Goal: Information Seeking & Learning: Learn about a topic

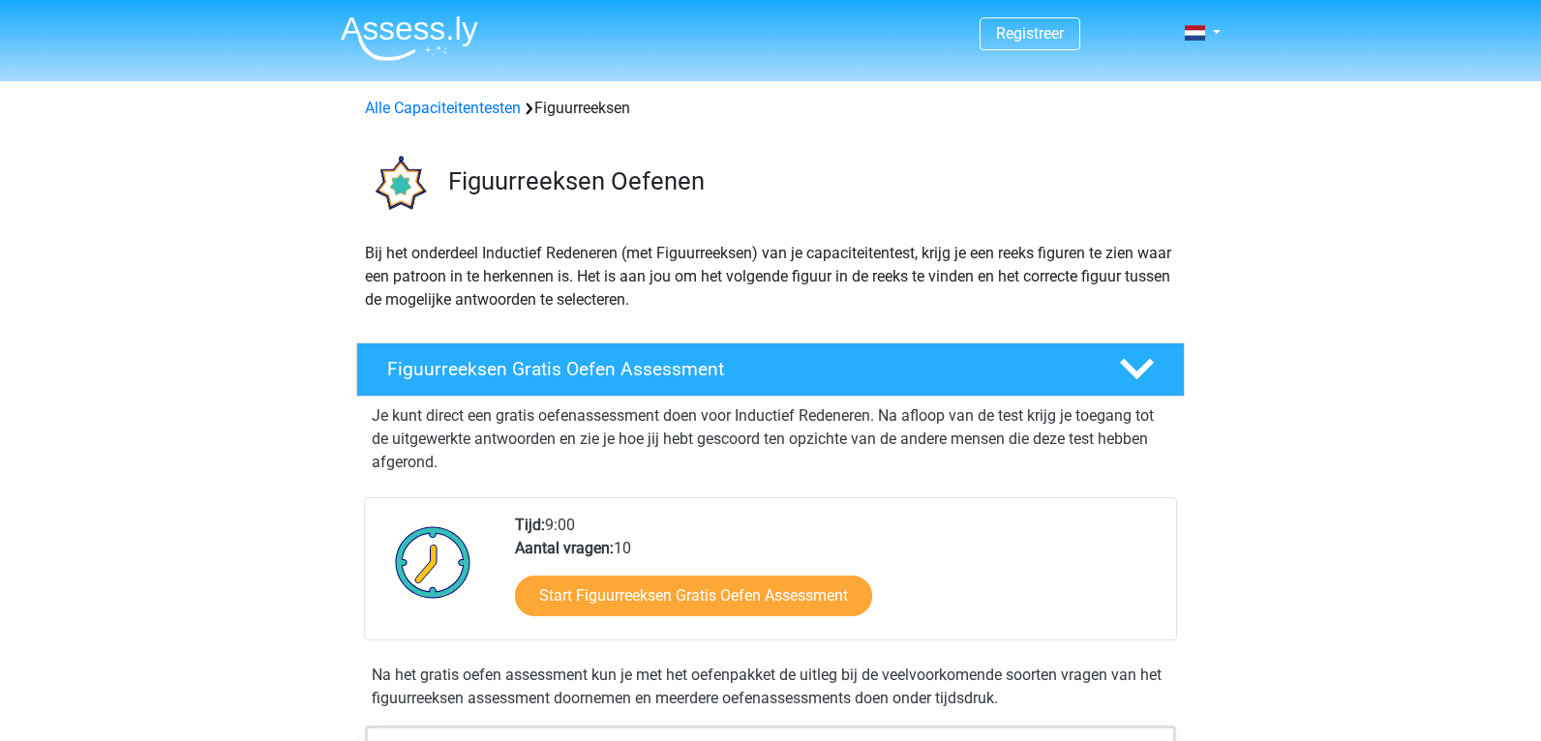
scroll to position [290, 0]
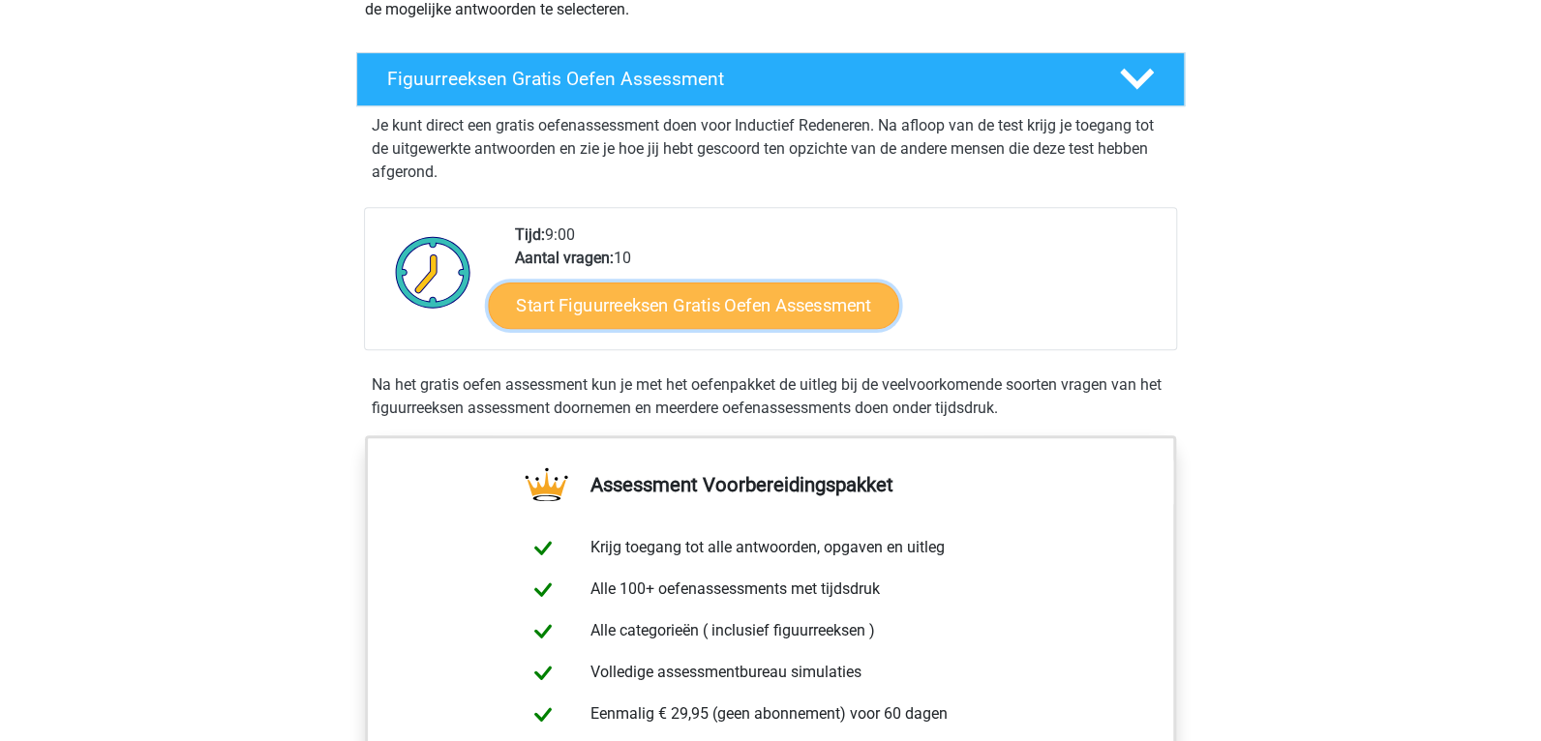
click at [709, 295] on link "Start Figuurreeksen Gratis Oefen Assessment" at bounding box center [694, 305] width 410 height 46
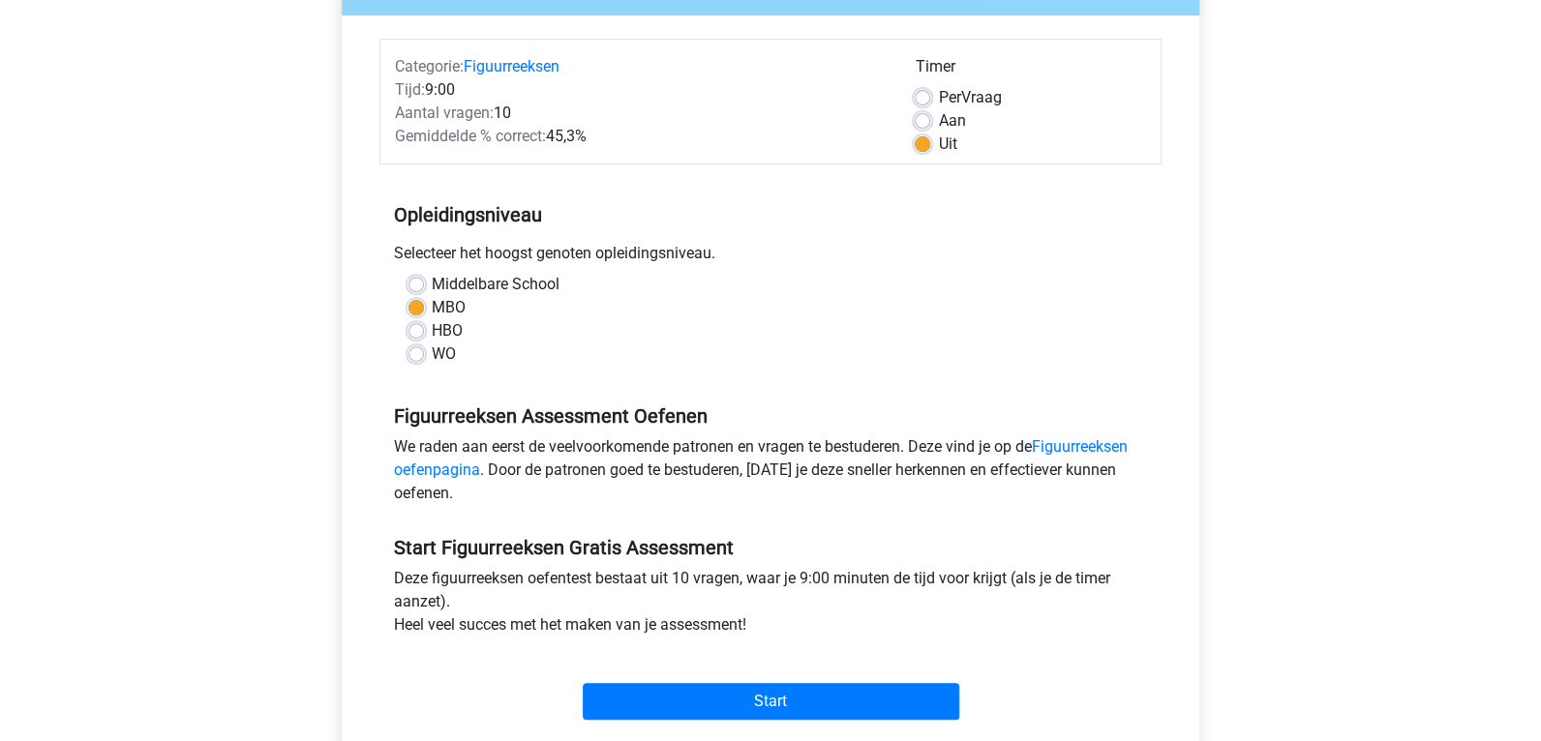
scroll to position [290, 0]
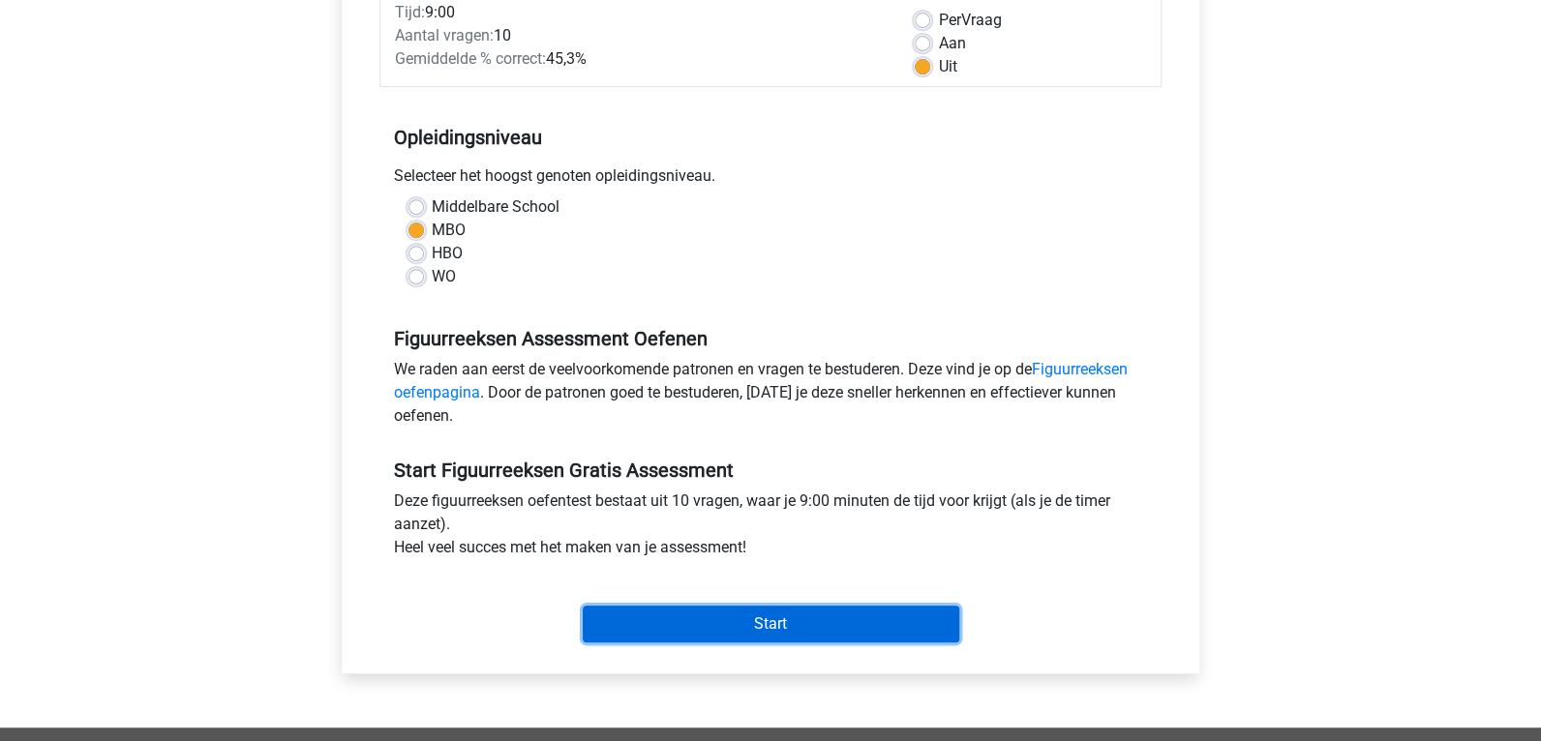
click at [673, 636] on input "Start" at bounding box center [771, 624] width 376 height 37
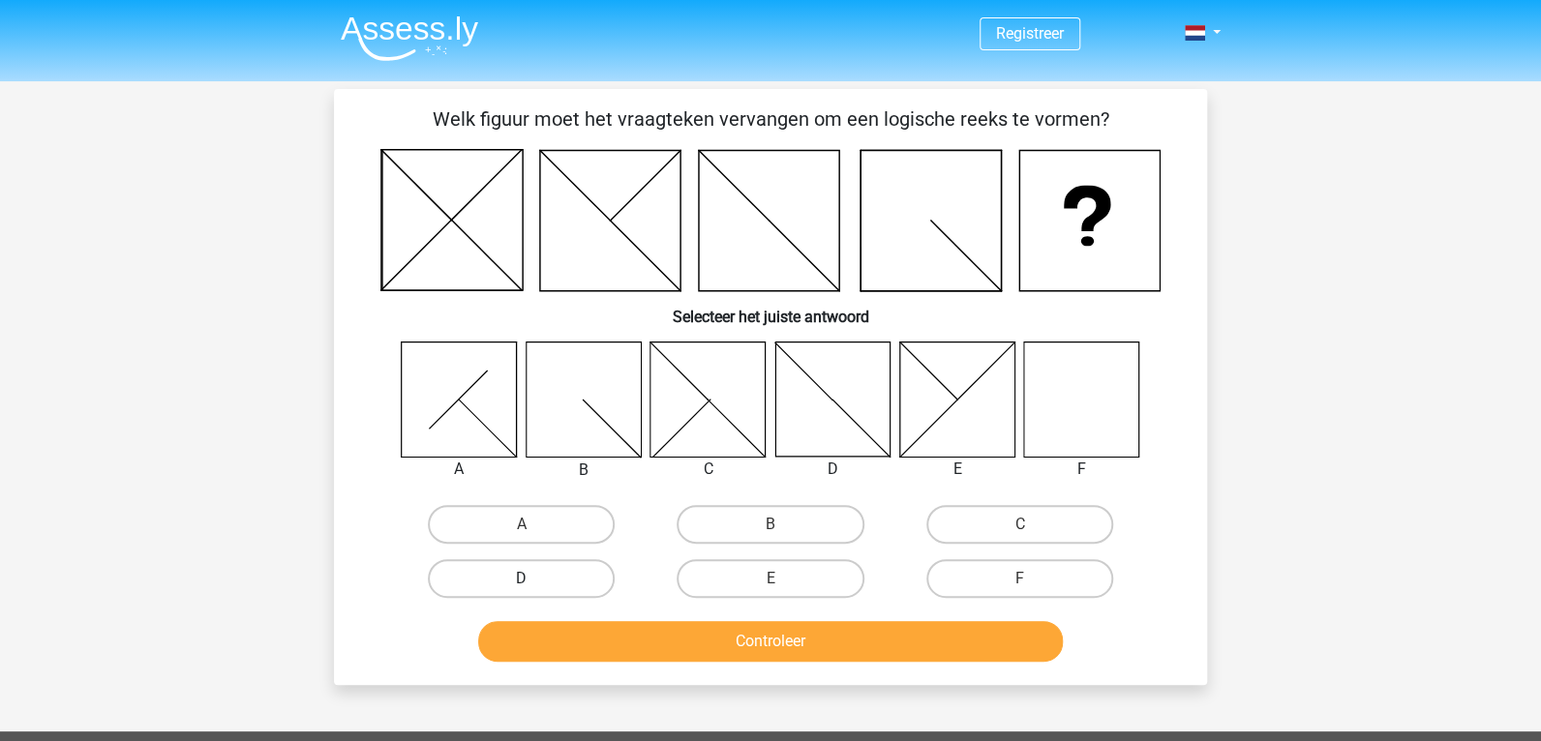
click at [543, 566] on label "D" at bounding box center [521, 578] width 187 height 39
click at [534, 579] on input "D" at bounding box center [528, 585] width 13 height 13
radio input "true"
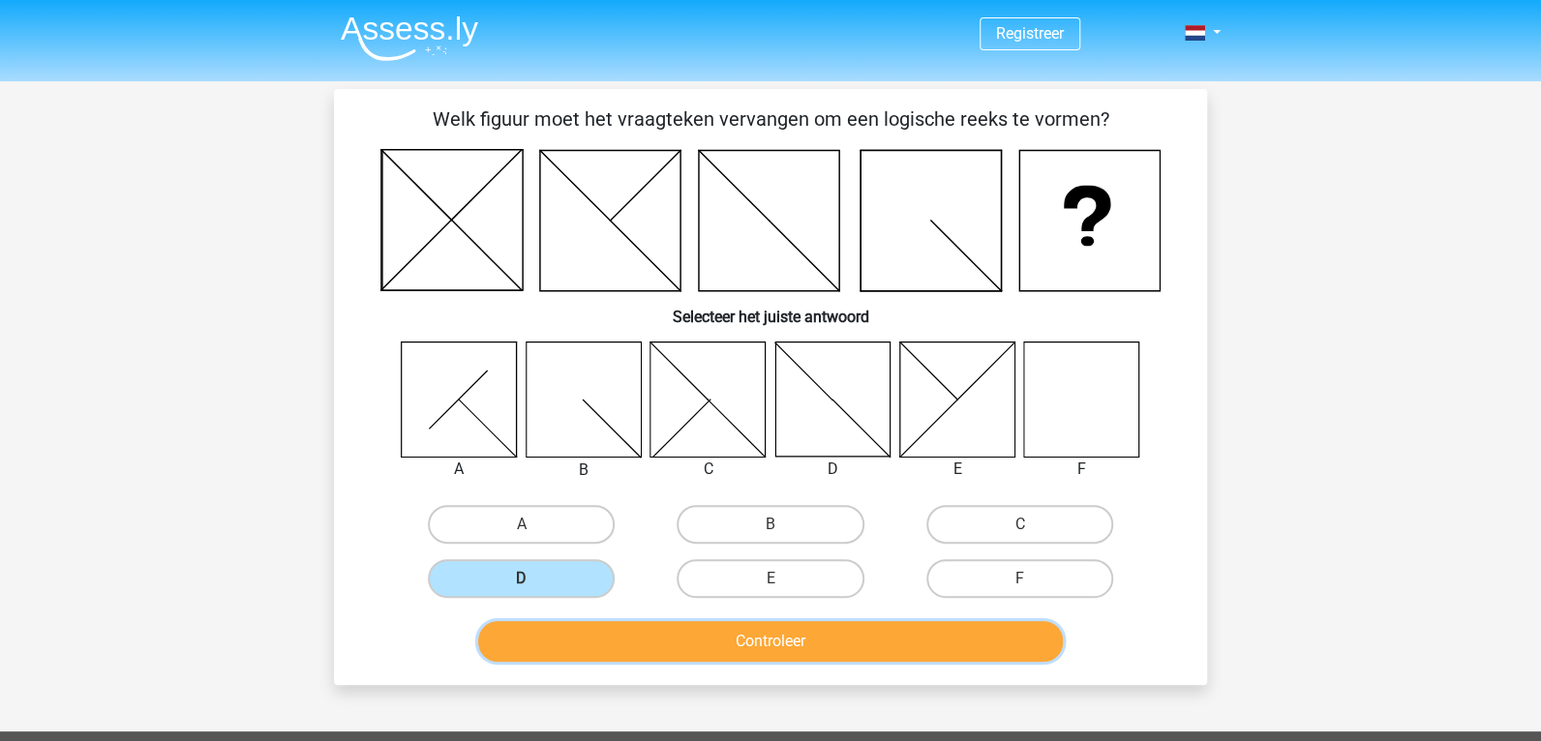
click at [617, 638] on button "Controleer" at bounding box center [770, 641] width 585 height 41
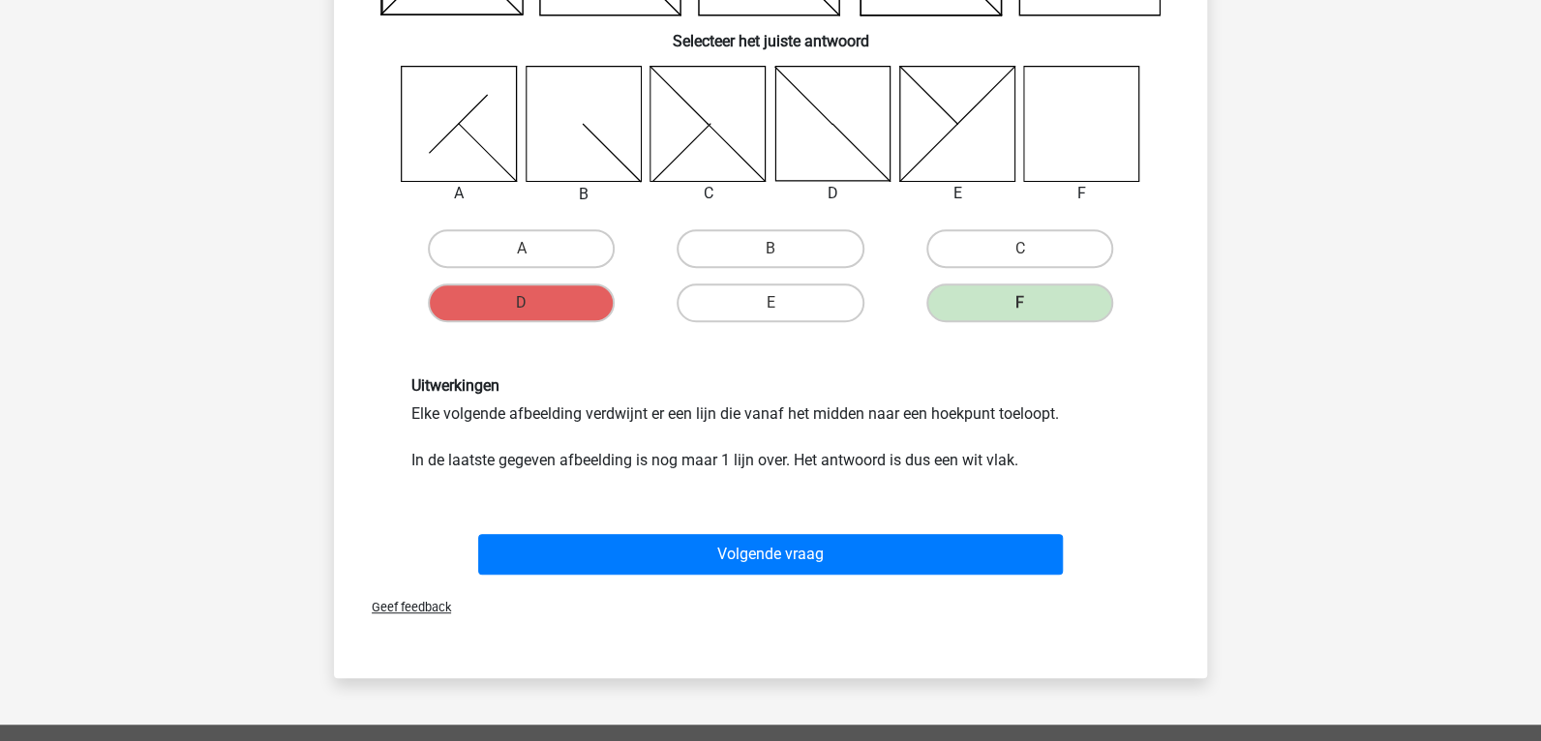
scroll to position [290, 0]
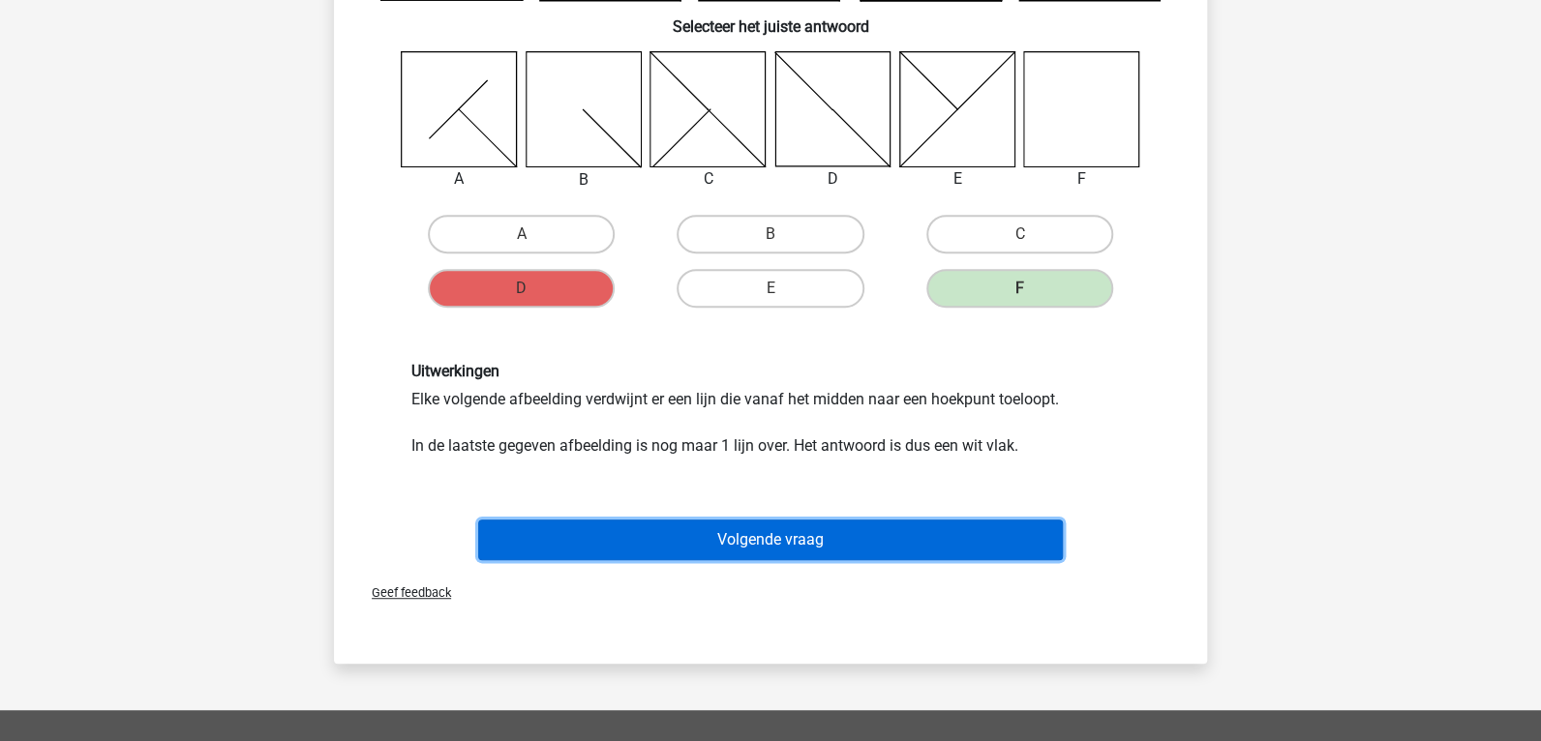
click at [874, 541] on button "Volgende vraag" at bounding box center [770, 540] width 585 height 41
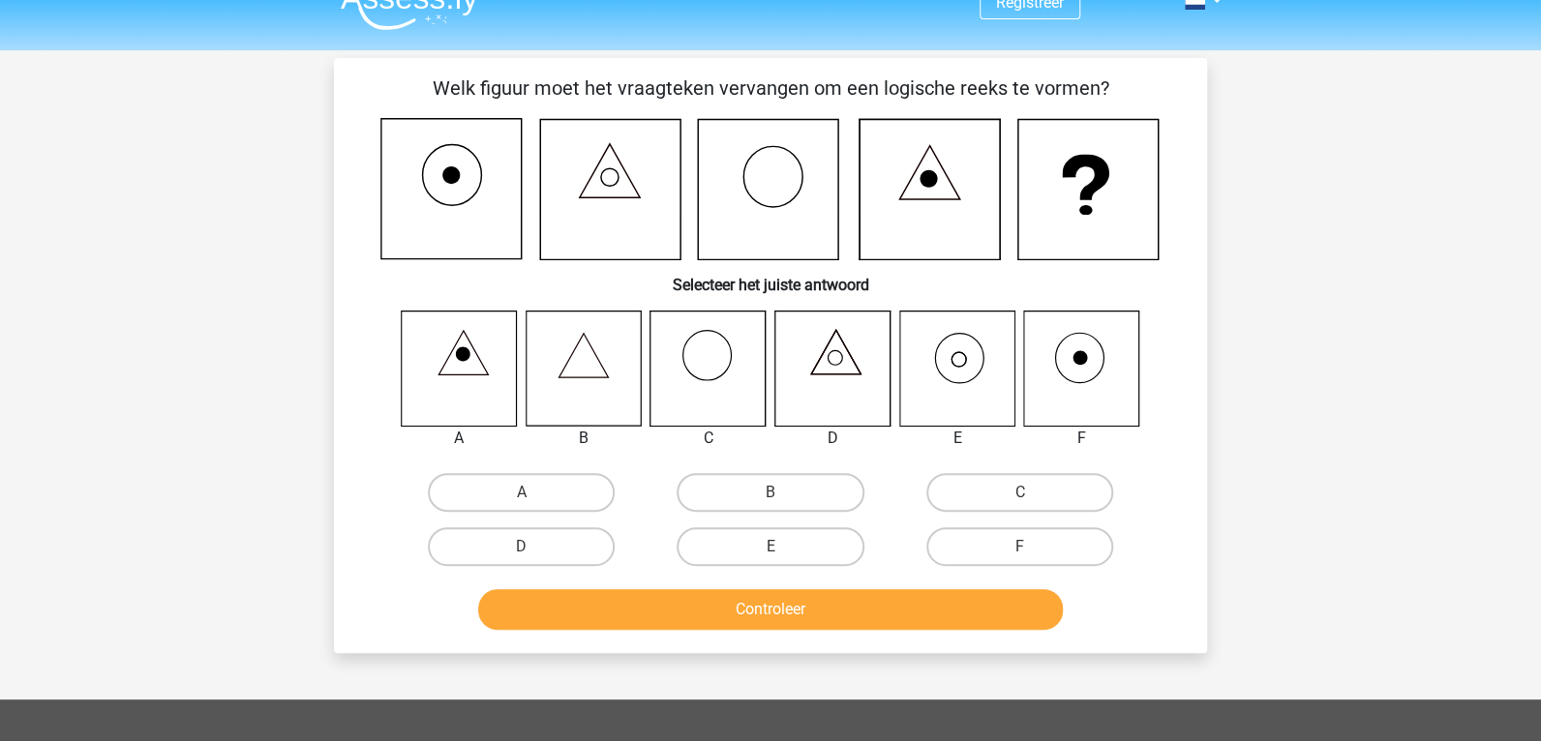
scroll to position [0, 0]
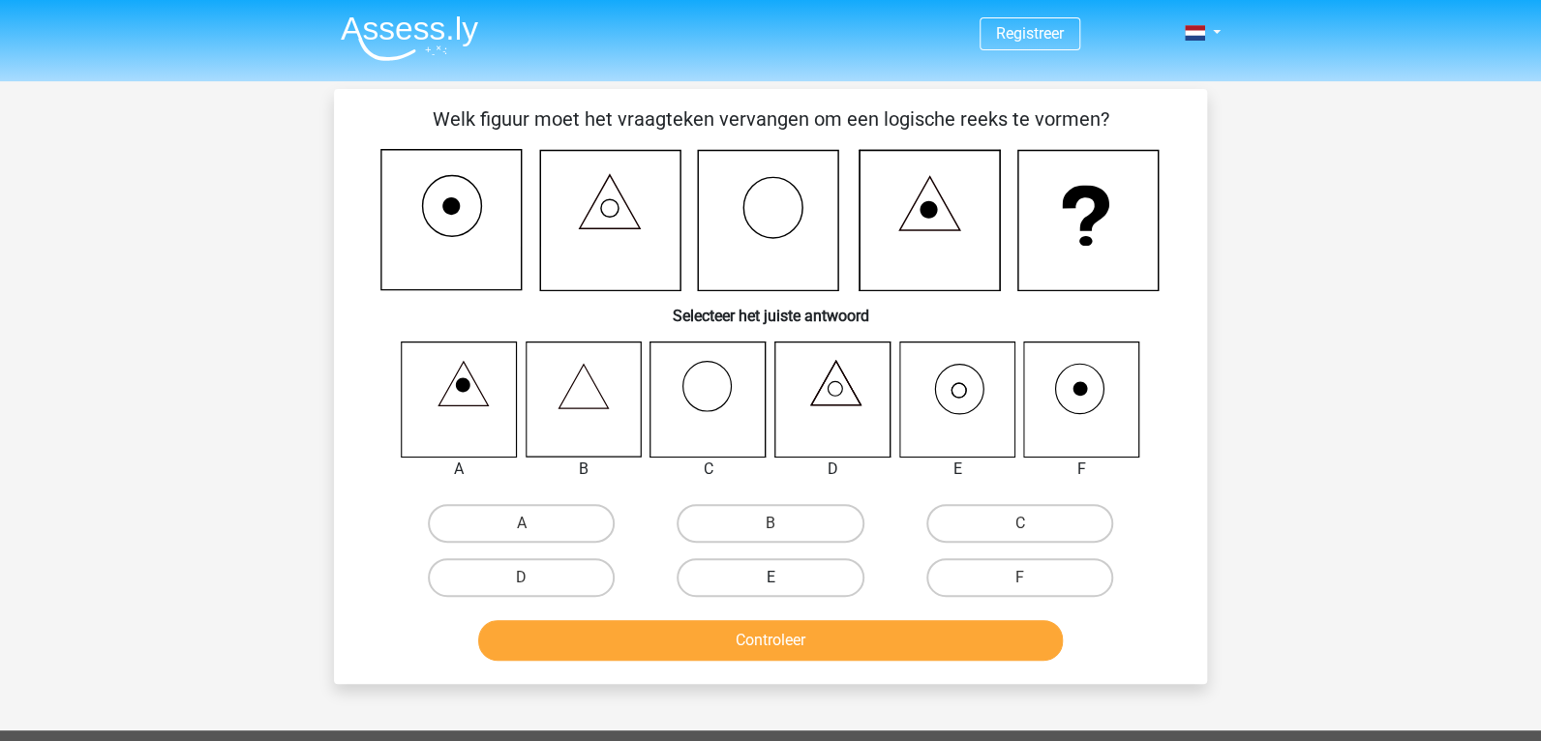
click at [764, 568] on label "E" at bounding box center [769, 577] width 187 height 39
click at [770, 578] on input "E" at bounding box center [776, 584] width 13 height 13
radio input "true"
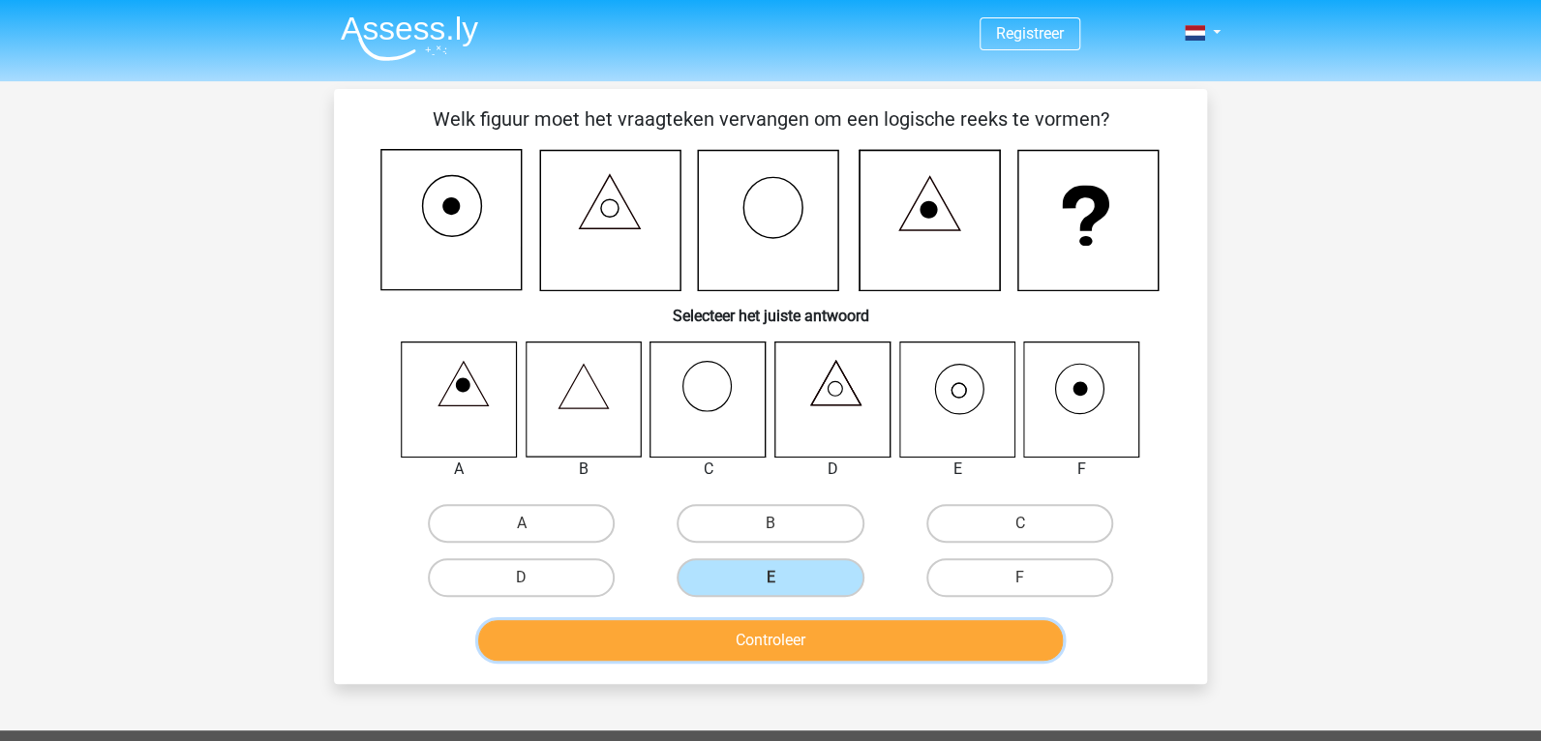
click at [767, 621] on button "Controleer" at bounding box center [770, 640] width 585 height 41
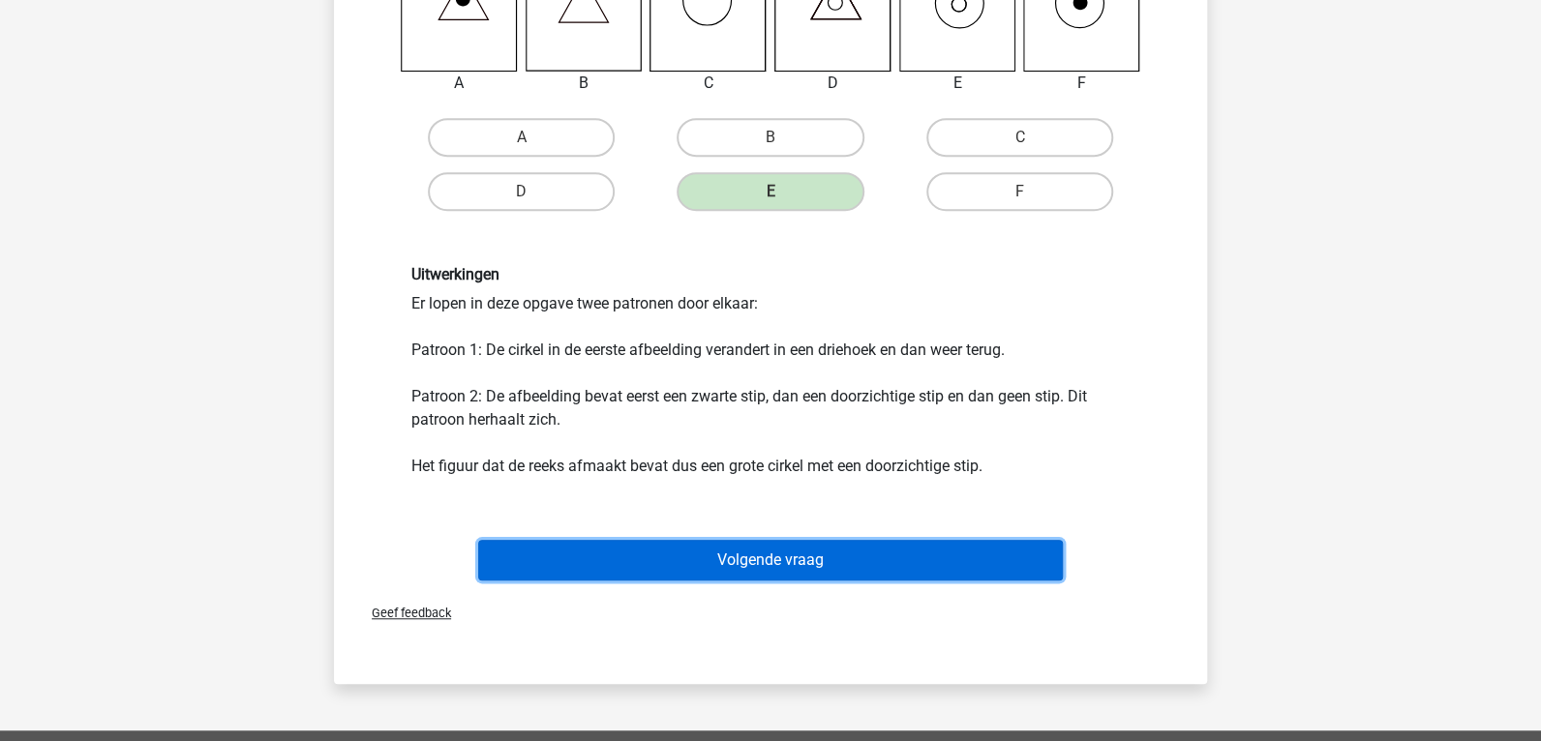
click at [900, 555] on button "Volgende vraag" at bounding box center [770, 560] width 585 height 41
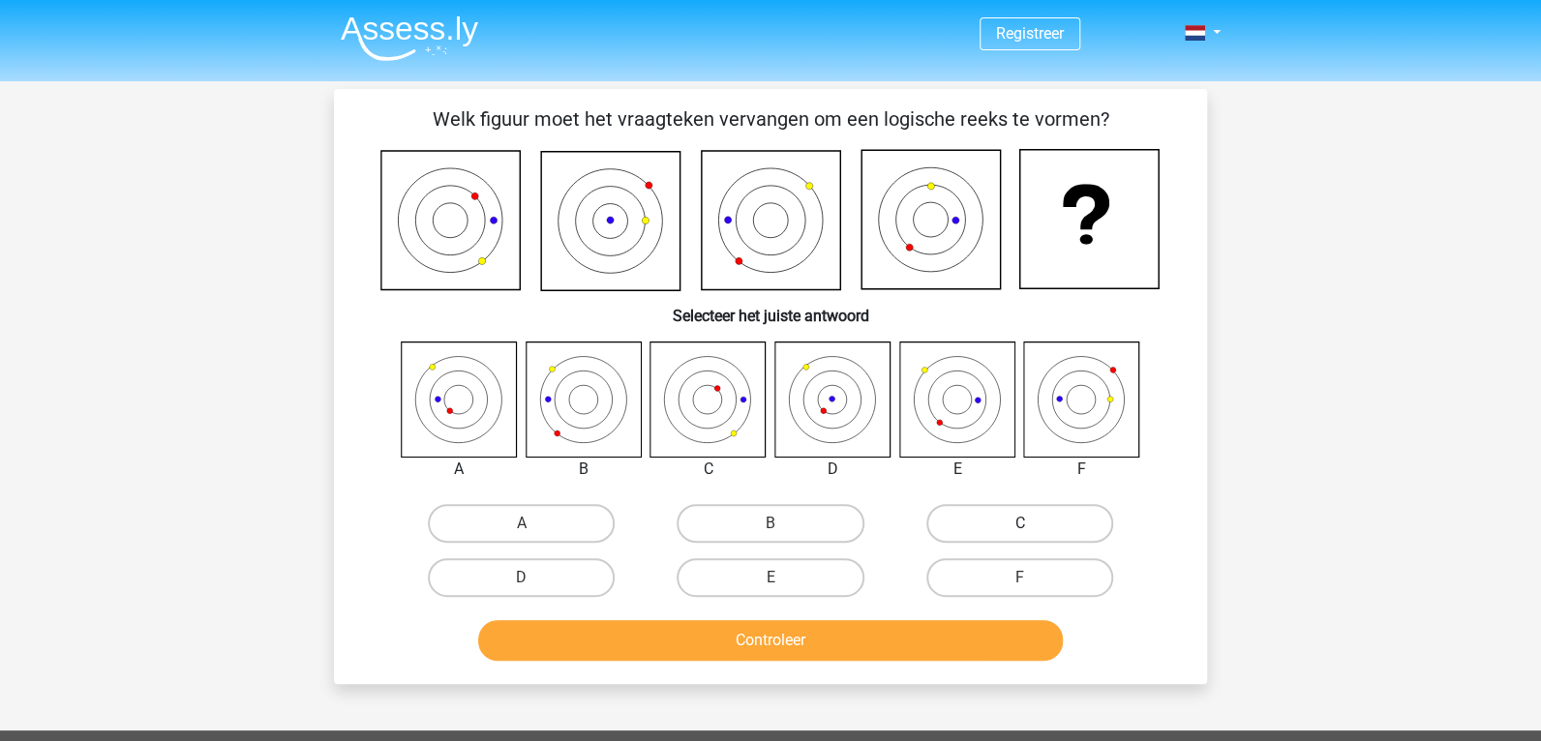
click at [1025, 521] on label "C" at bounding box center [1019, 523] width 187 height 39
click at [1025, 524] on input "C" at bounding box center [1025, 530] width 13 height 13
radio input "true"
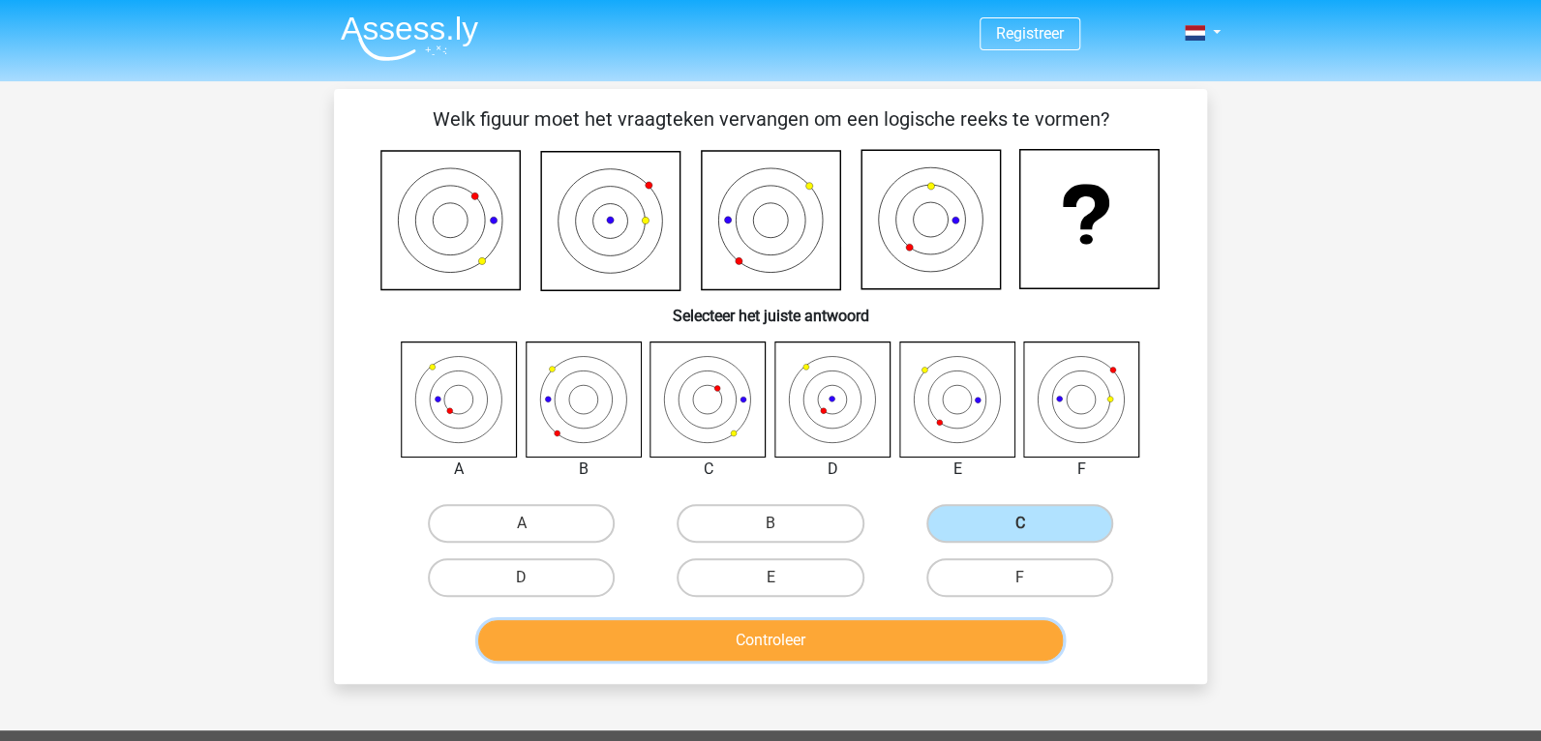
click at [916, 638] on button "Controleer" at bounding box center [770, 640] width 585 height 41
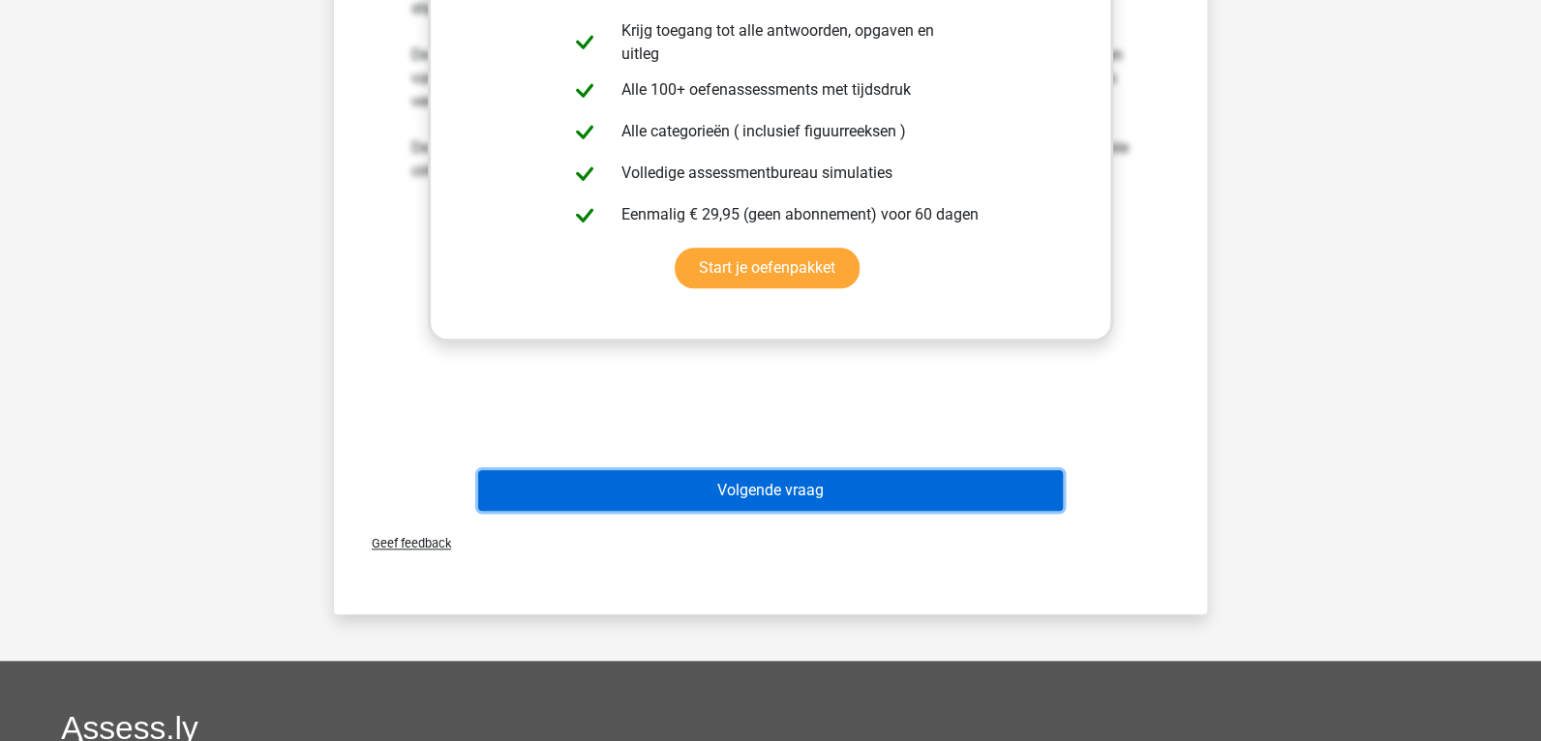
click at [796, 486] on button "Volgende vraag" at bounding box center [770, 490] width 585 height 41
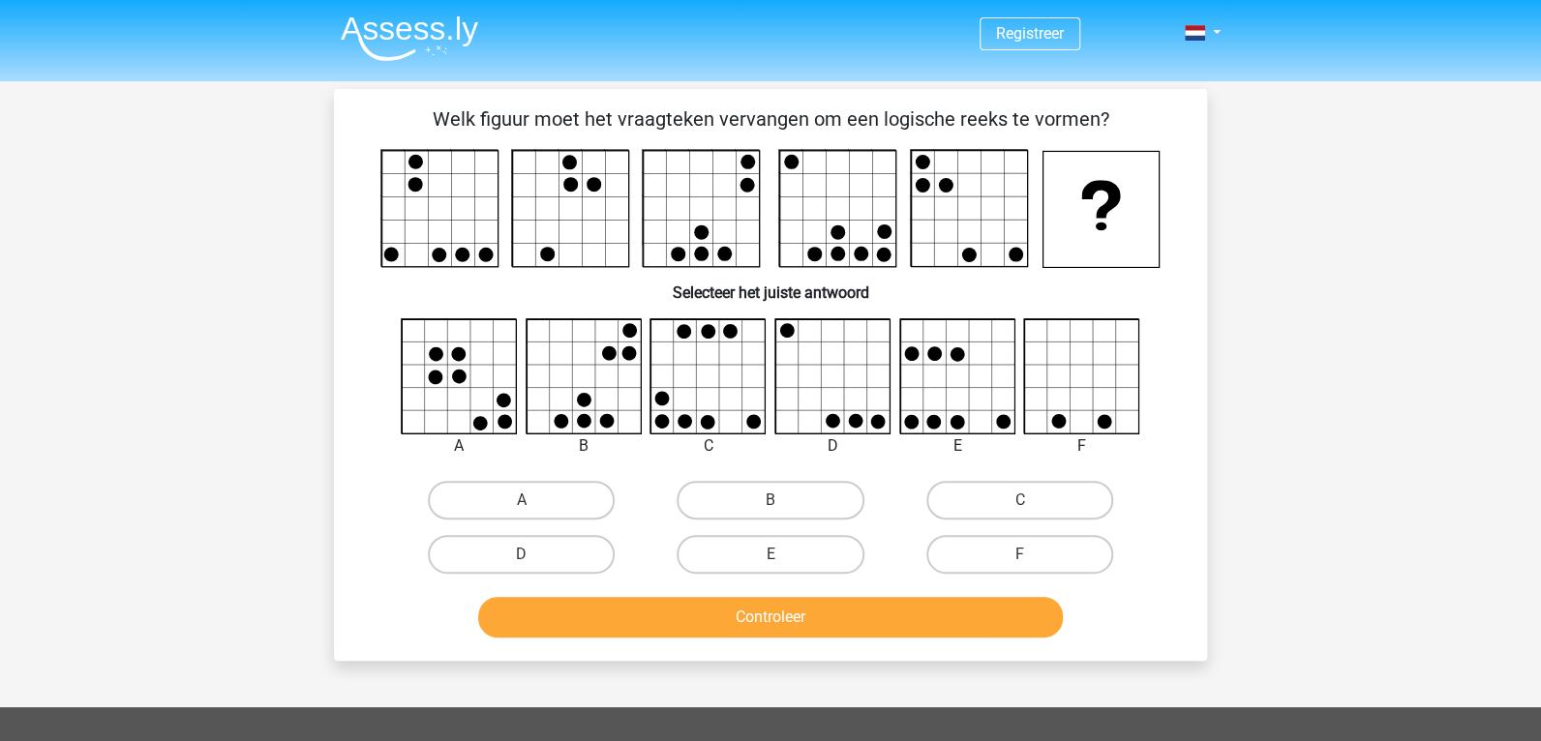
click at [1022, 556] on input "F" at bounding box center [1025, 560] width 13 height 13
radio input "true"
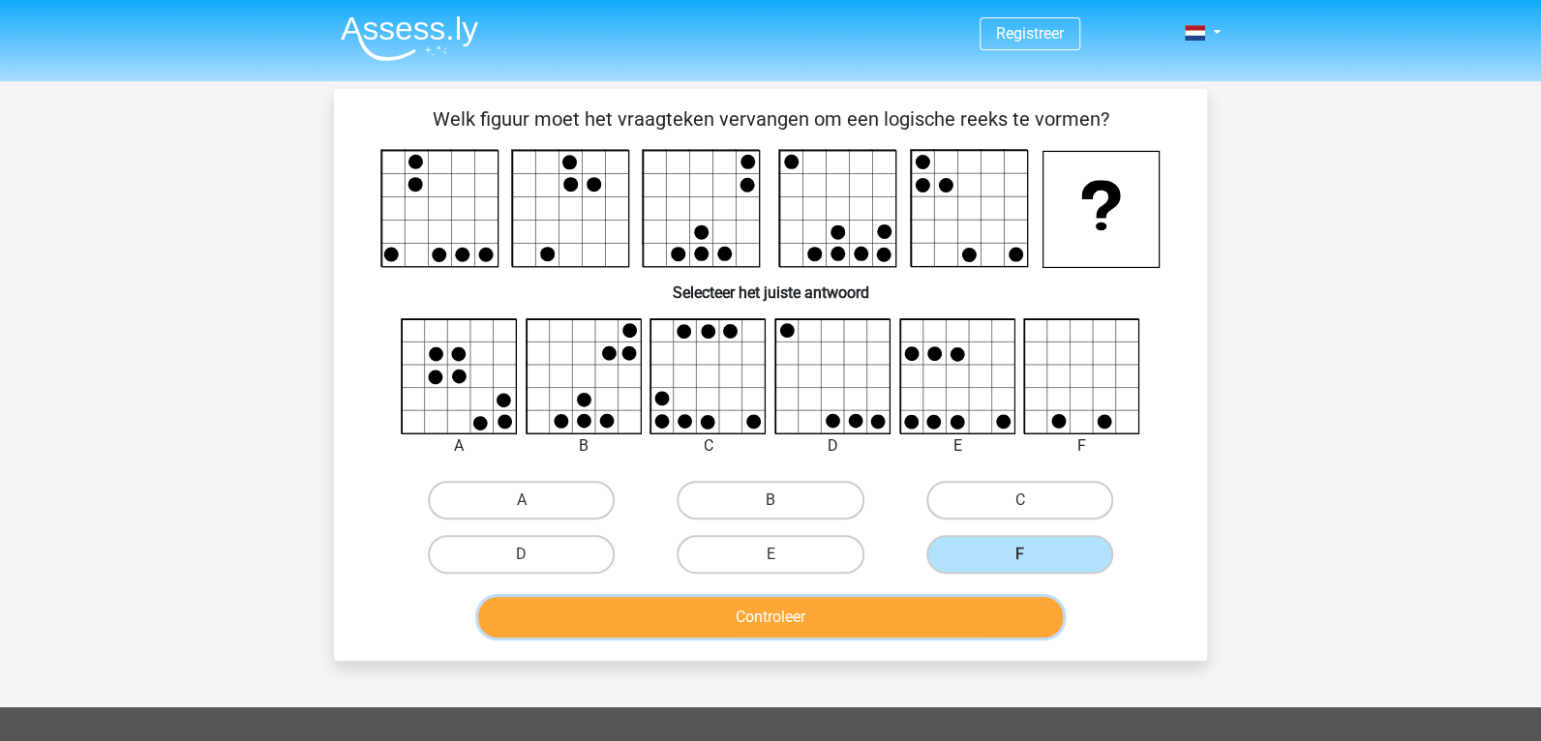
click at [946, 626] on button "Controleer" at bounding box center [770, 617] width 585 height 41
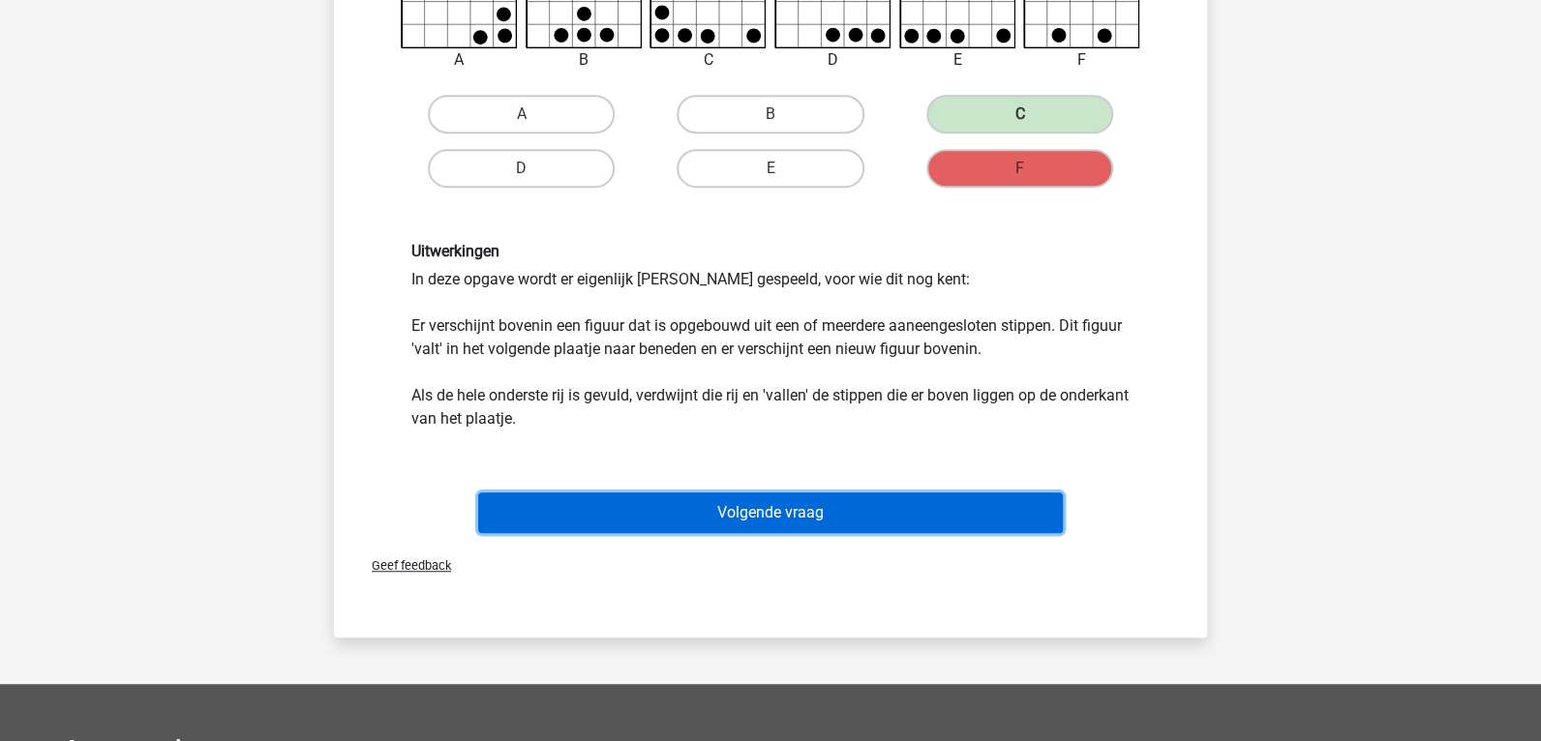
click at [744, 505] on button "Volgende vraag" at bounding box center [770, 513] width 585 height 41
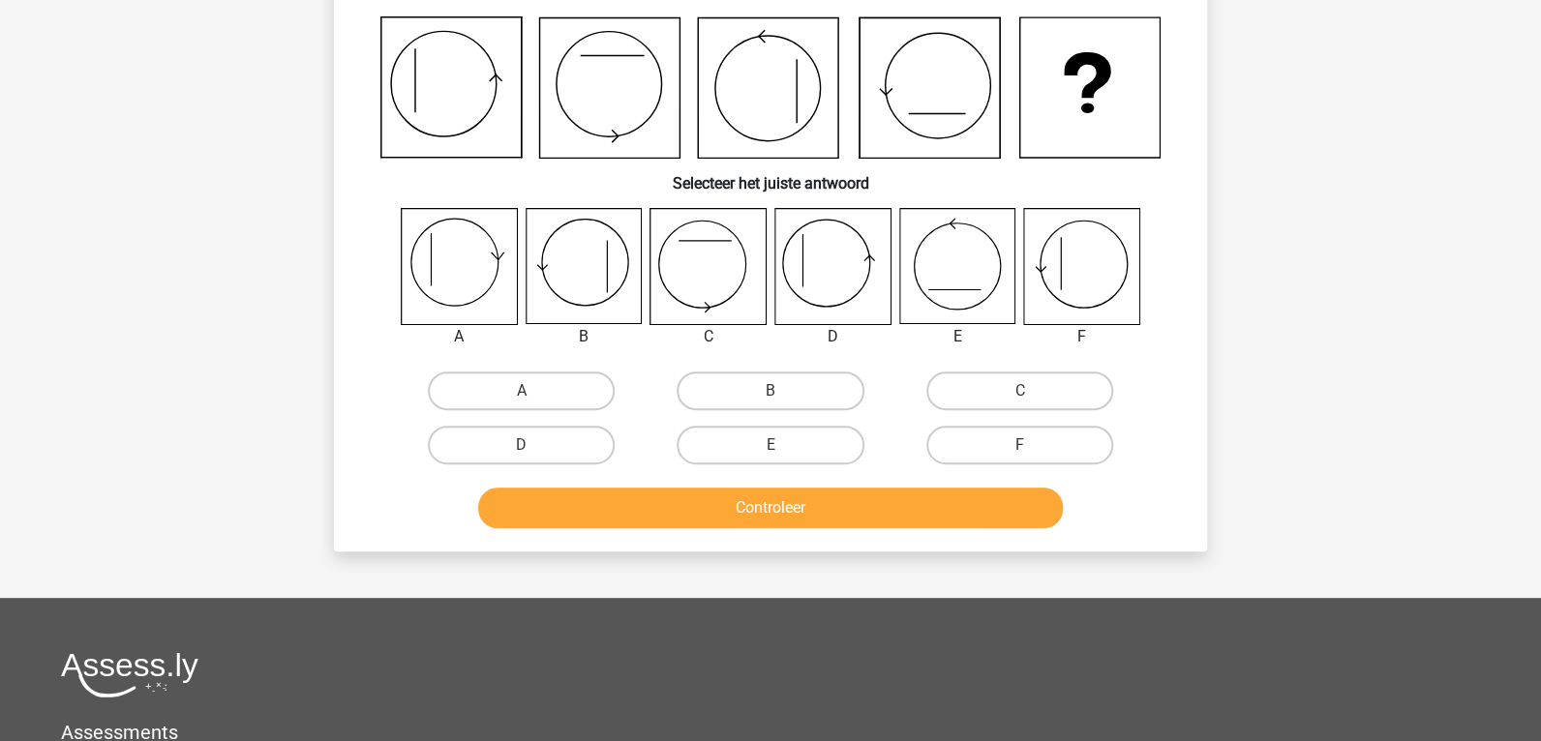
scroll to position [89, 0]
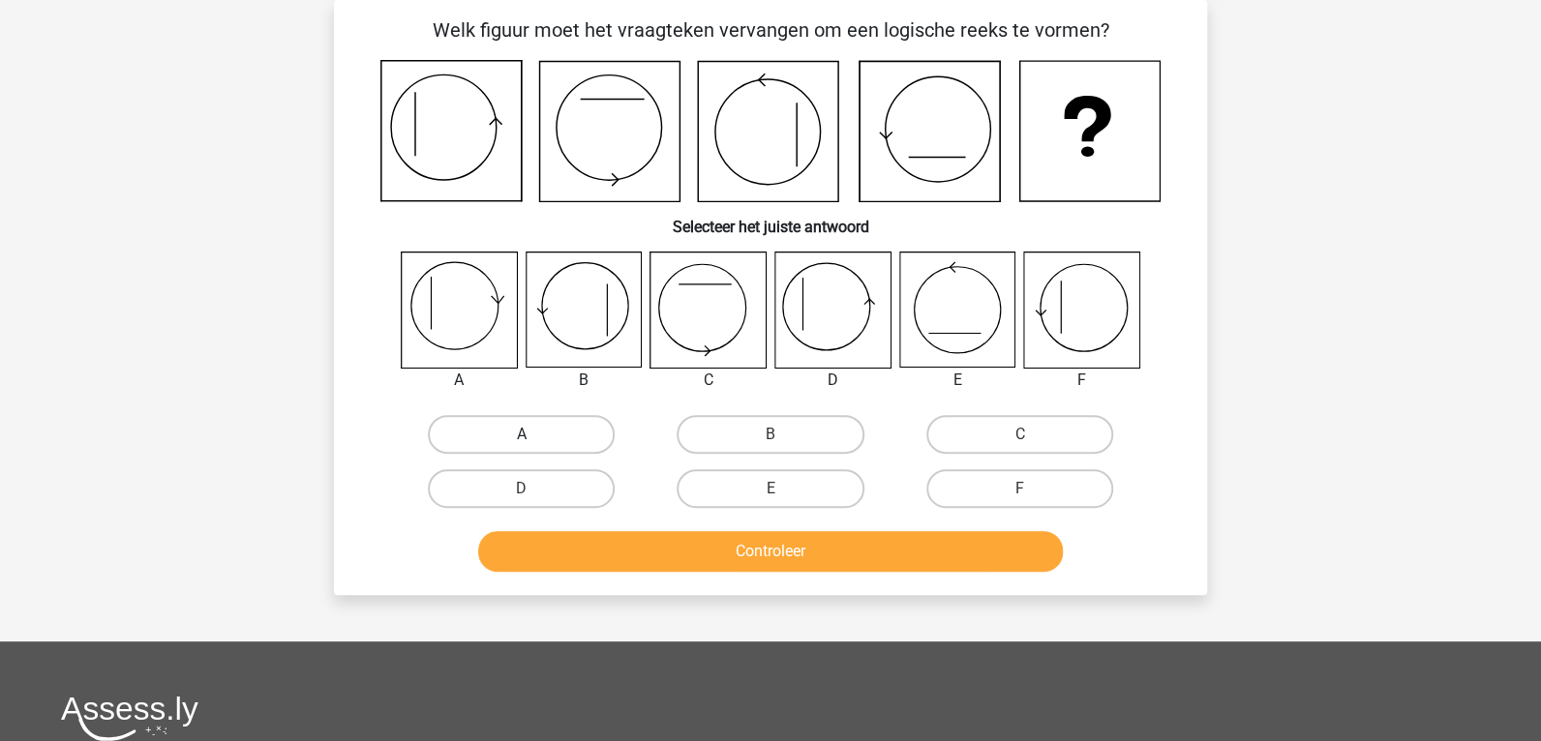
click at [527, 421] on label "A" at bounding box center [521, 434] width 187 height 39
click at [527, 434] on input "A" at bounding box center [528, 440] width 13 height 13
radio input "true"
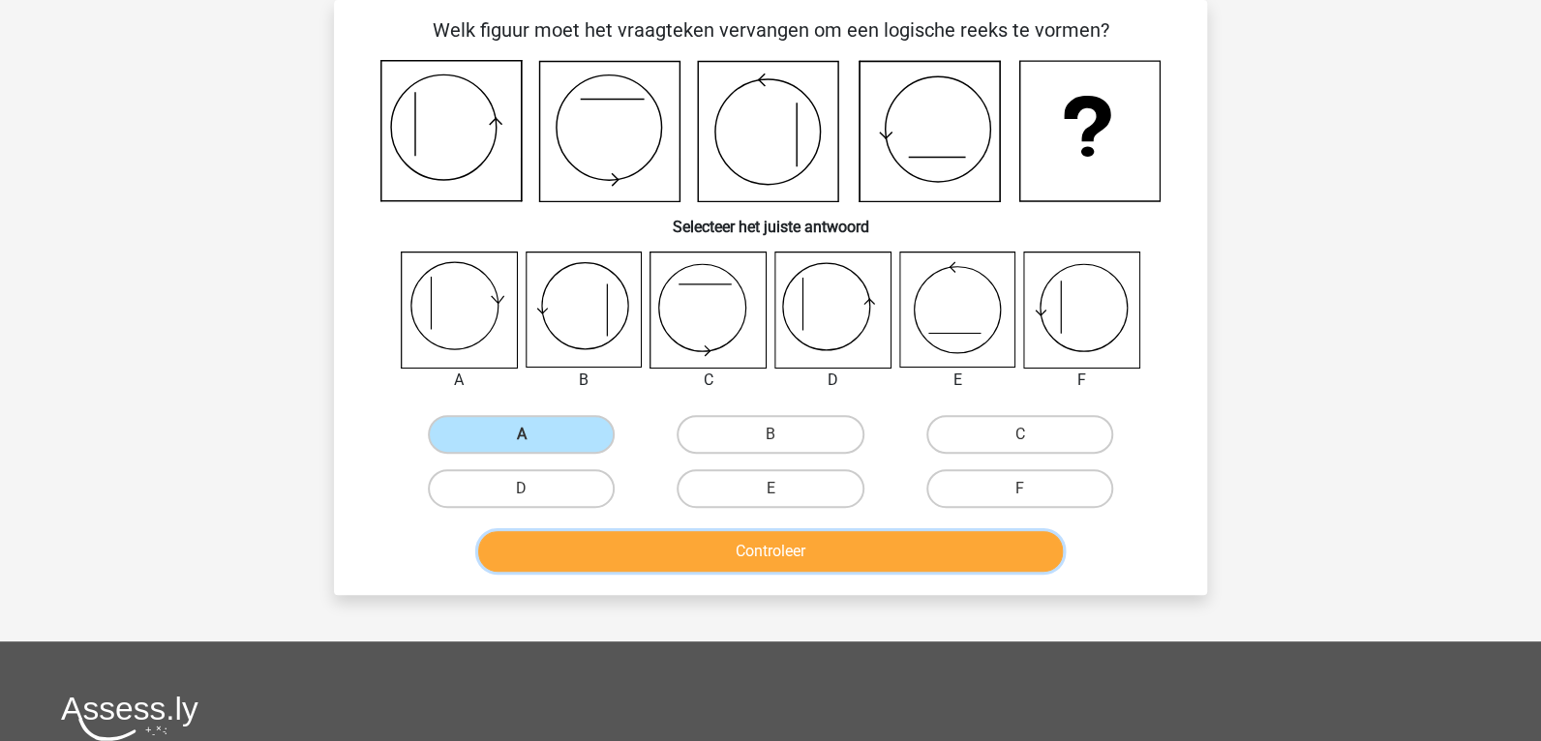
click at [627, 551] on button "Controleer" at bounding box center [770, 551] width 585 height 41
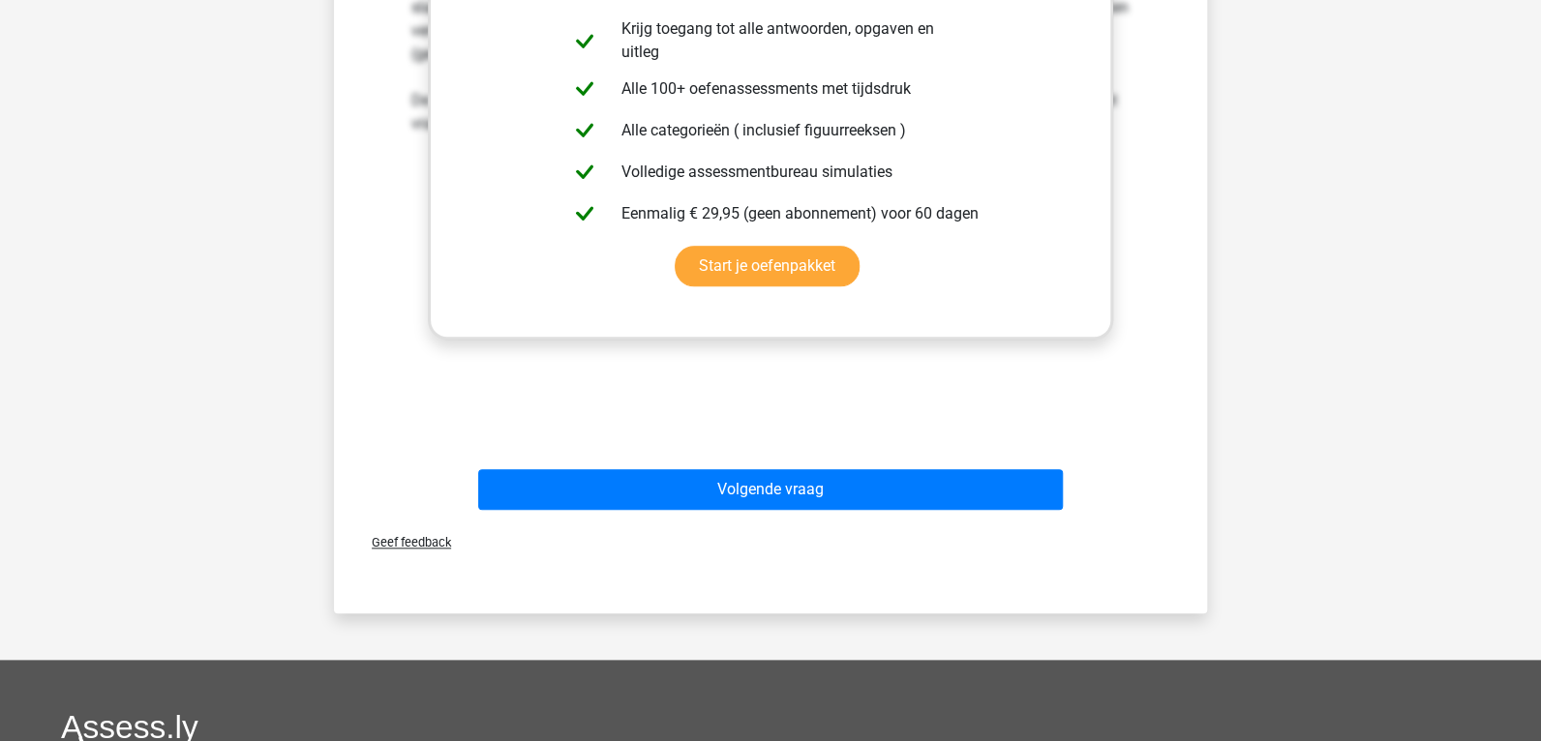
scroll to position [863, 0]
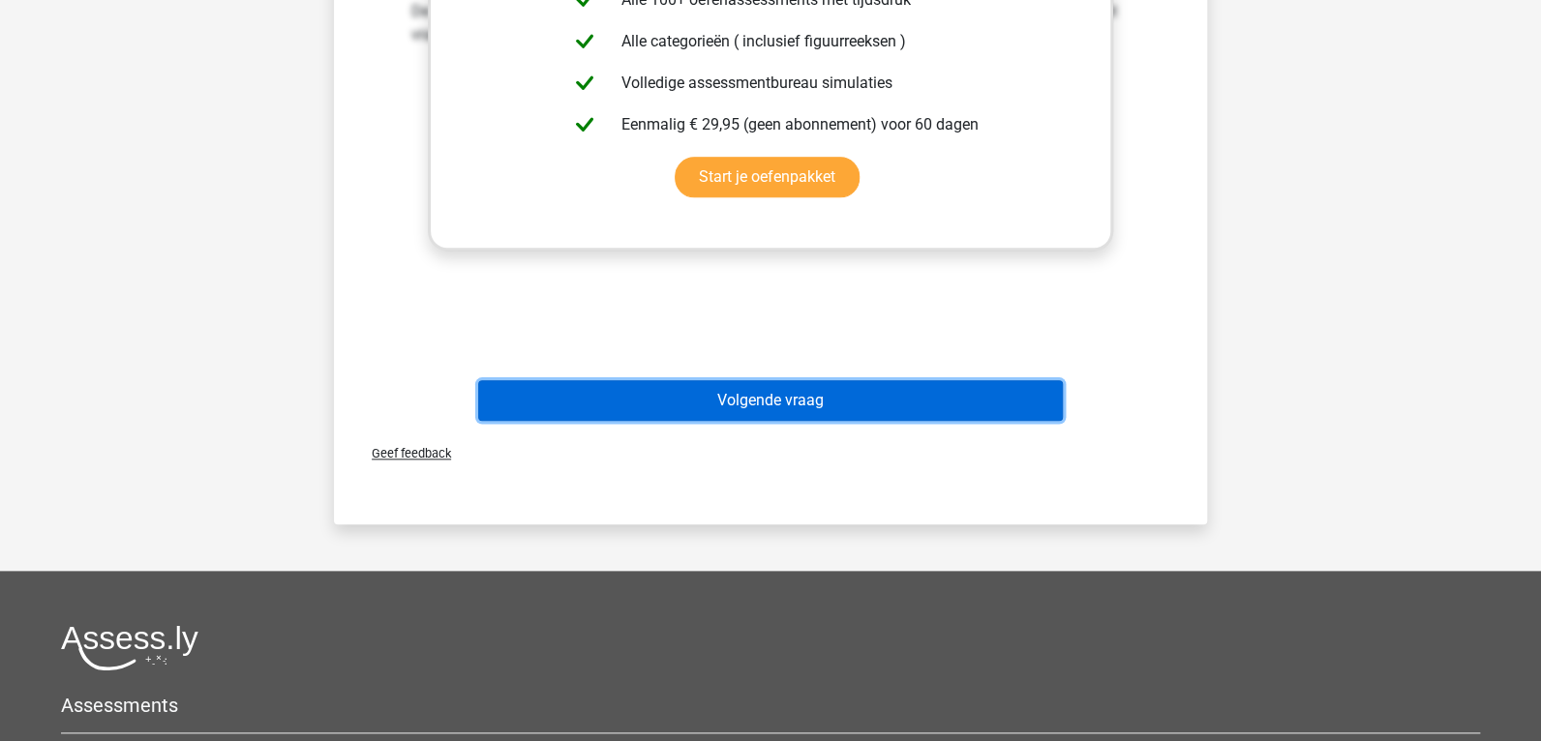
click at [729, 399] on button "Volgende vraag" at bounding box center [770, 400] width 585 height 41
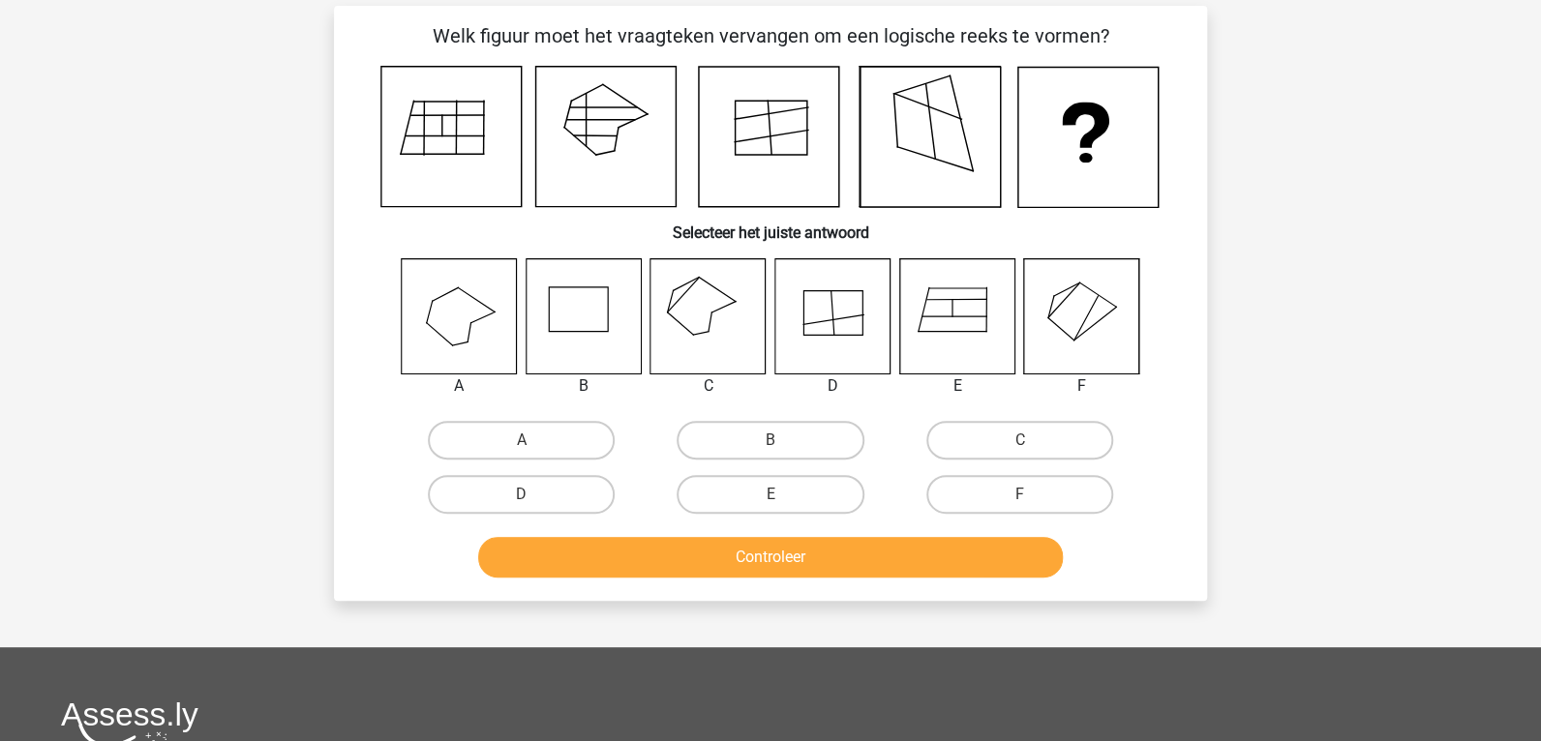
scroll to position [0, 0]
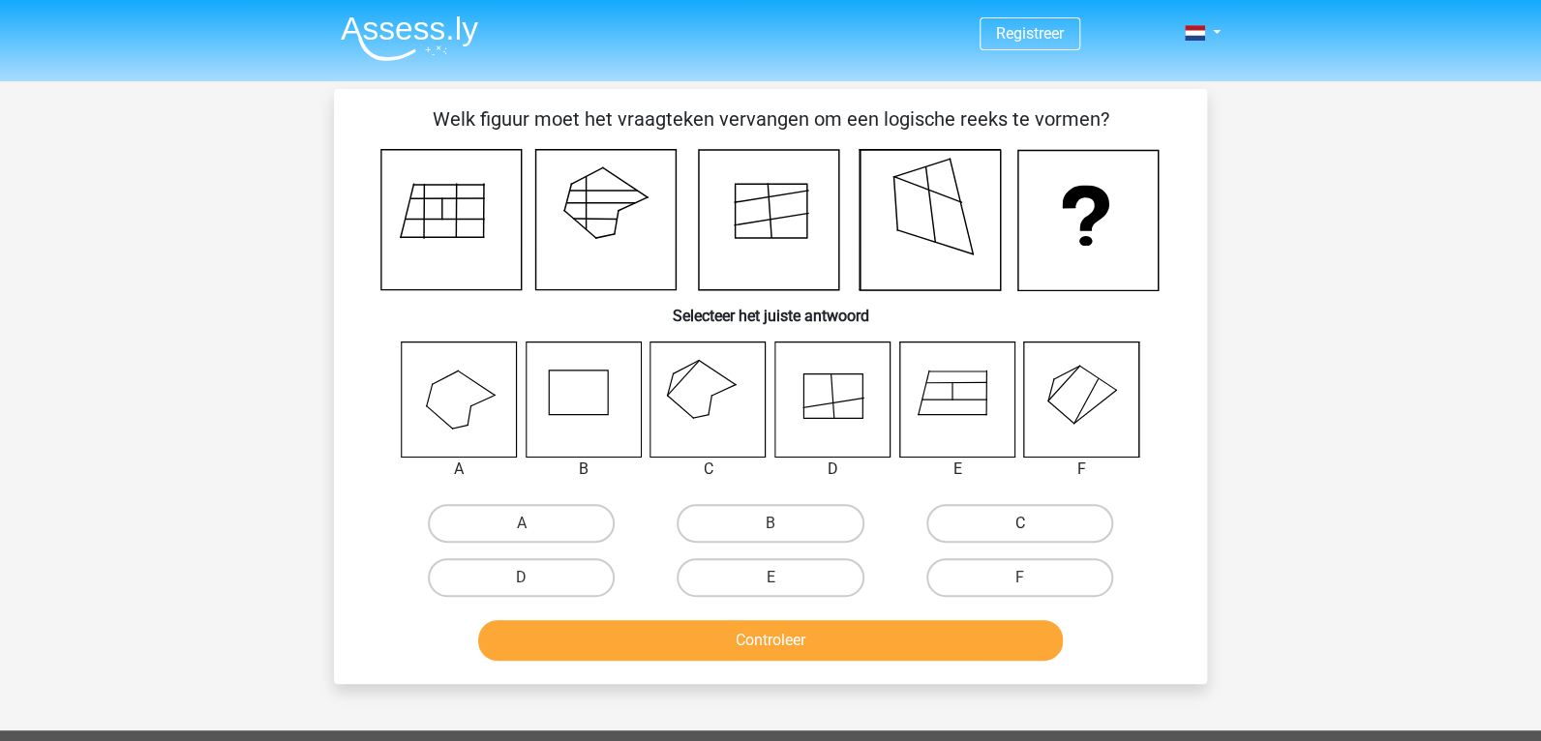
click at [1046, 522] on label "C" at bounding box center [1019, 523] width 187 height 39
click at [1032, 524] on input "C" at bounding box center [1025, 530] width 13 height 13
radio input "true"
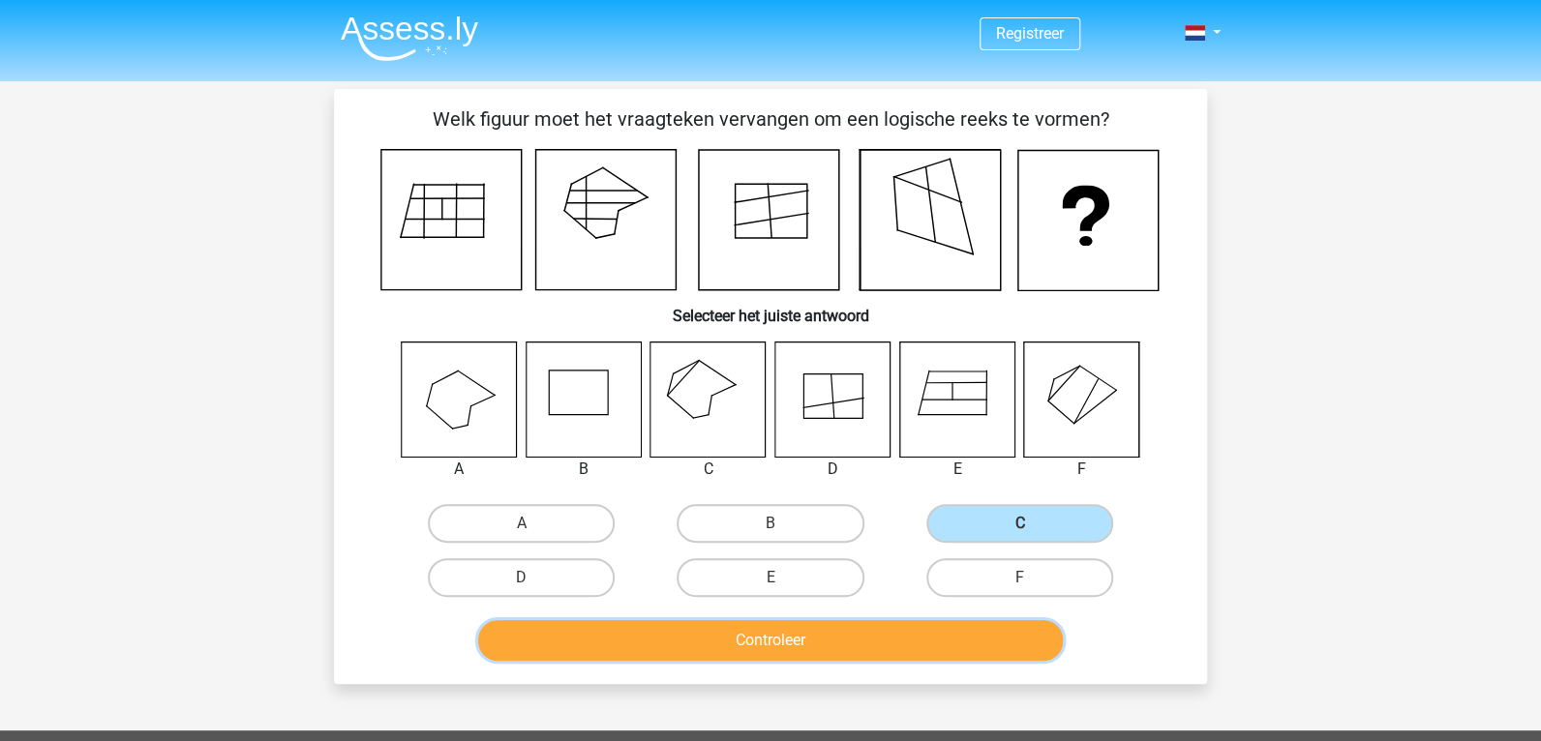
click at [897, 636] on button "Controleer" at bounding box center [770, 640] width 585 height 41
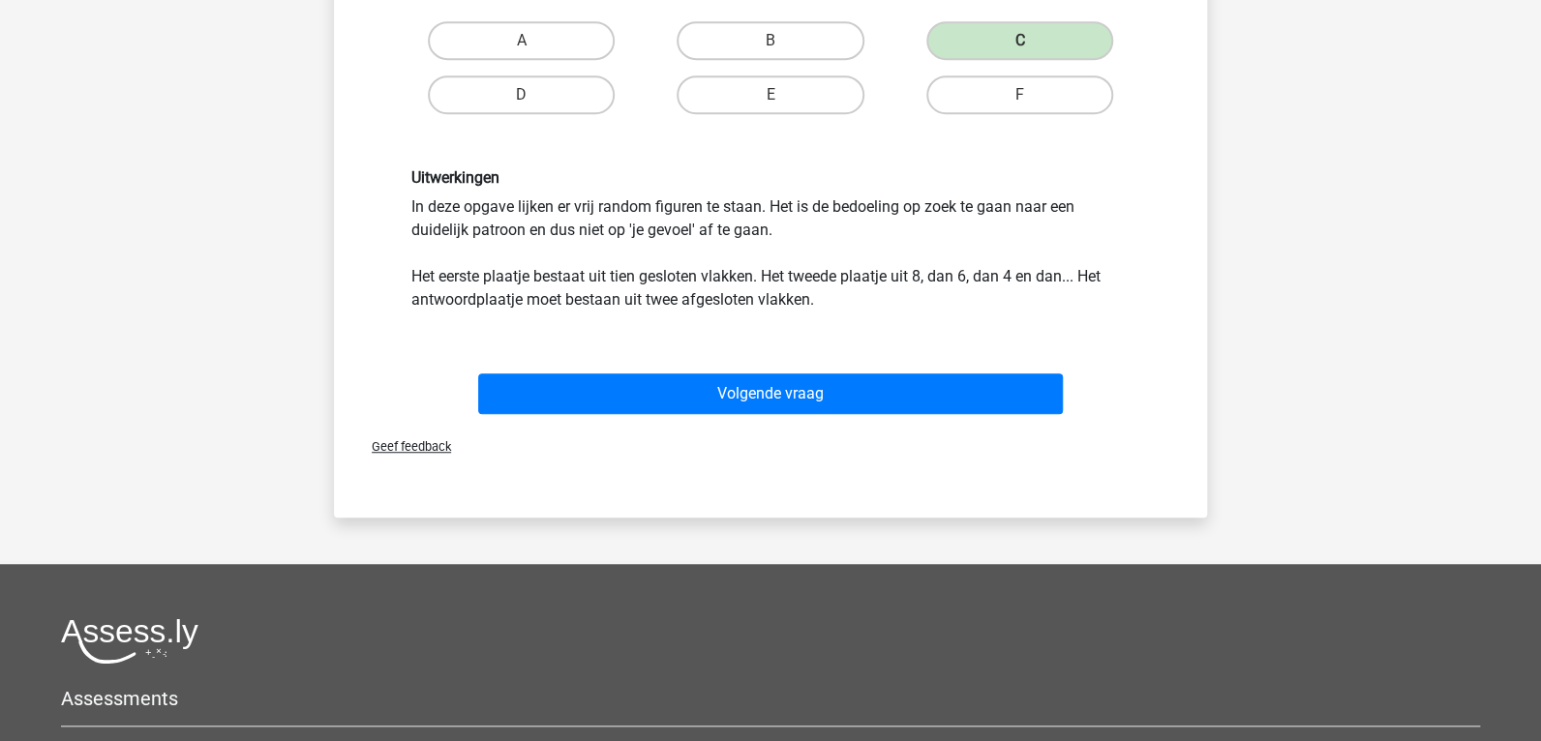
scroll to position [290, 0]
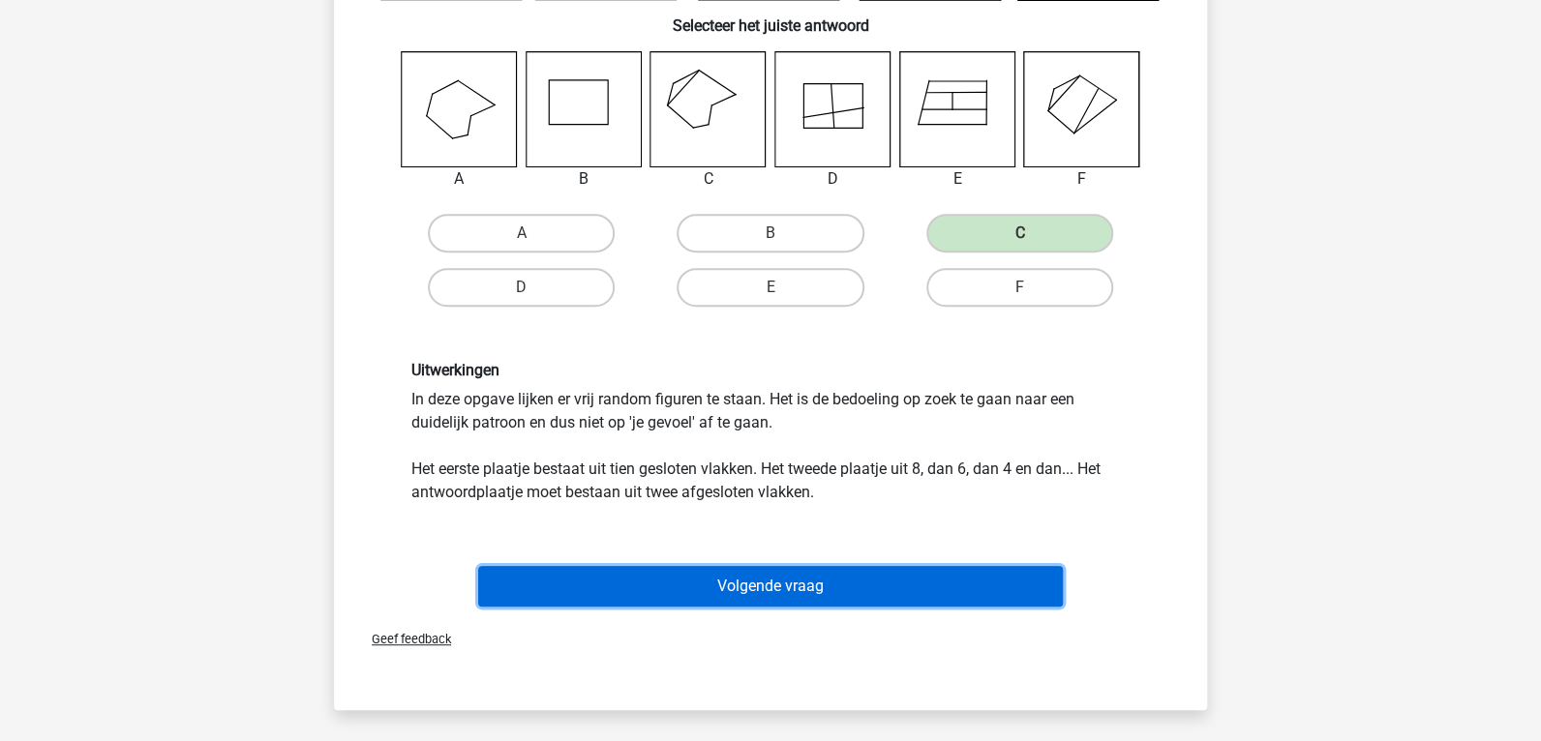
click at [866, 580] on button "Volgende vraag" at bounding box center [770, 586] width 585 height 41
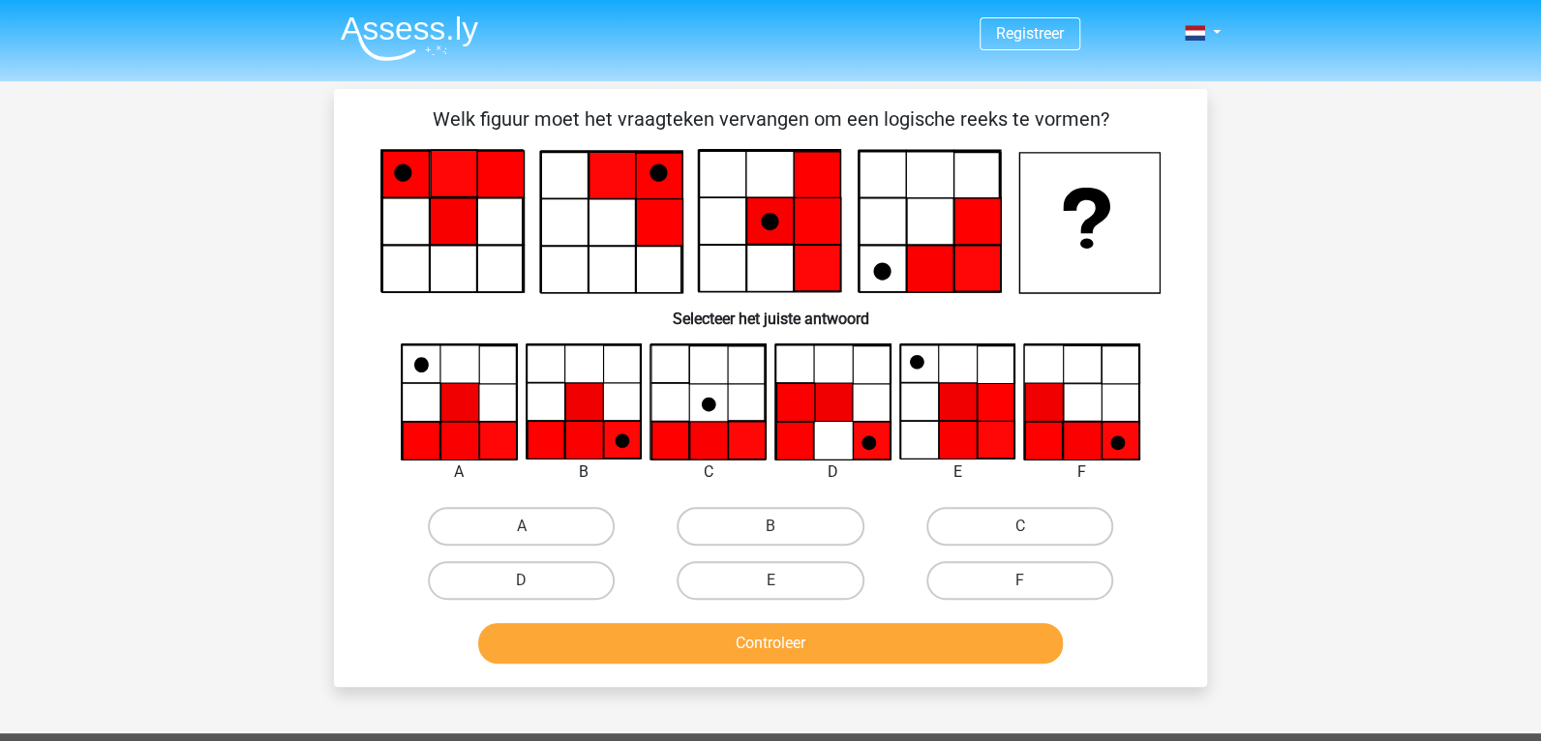
scroll to position [0, 0]
click at [453, 524] on label "A" at bounding box center [521, 526] width 187 height 39
click at [522, 526] on input "A" at bounding box center [528, 532] width 13 height 13
radio input "true"
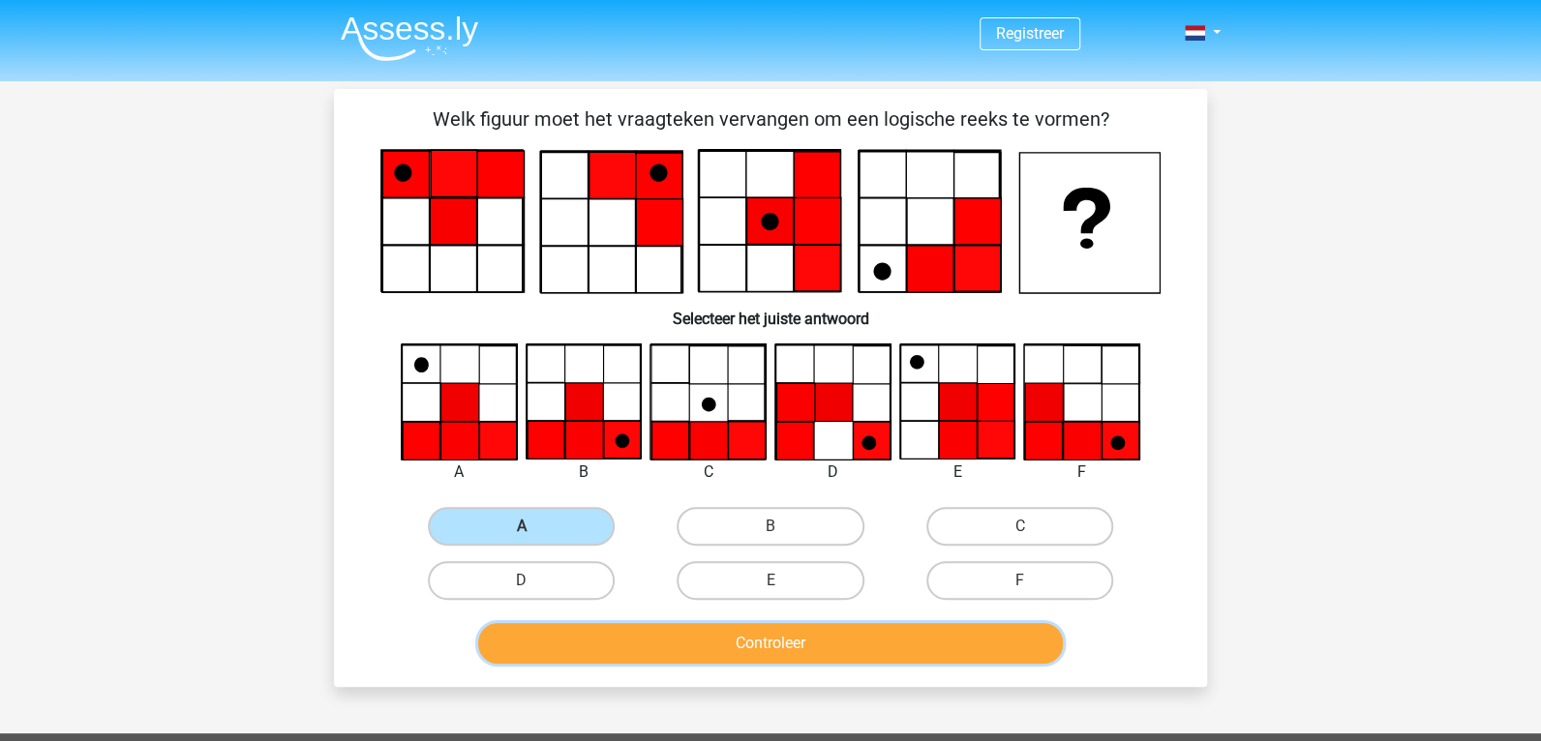
click at [635, 644] on button "Controleer" at bounding box center [770, 643] width 585 height 41
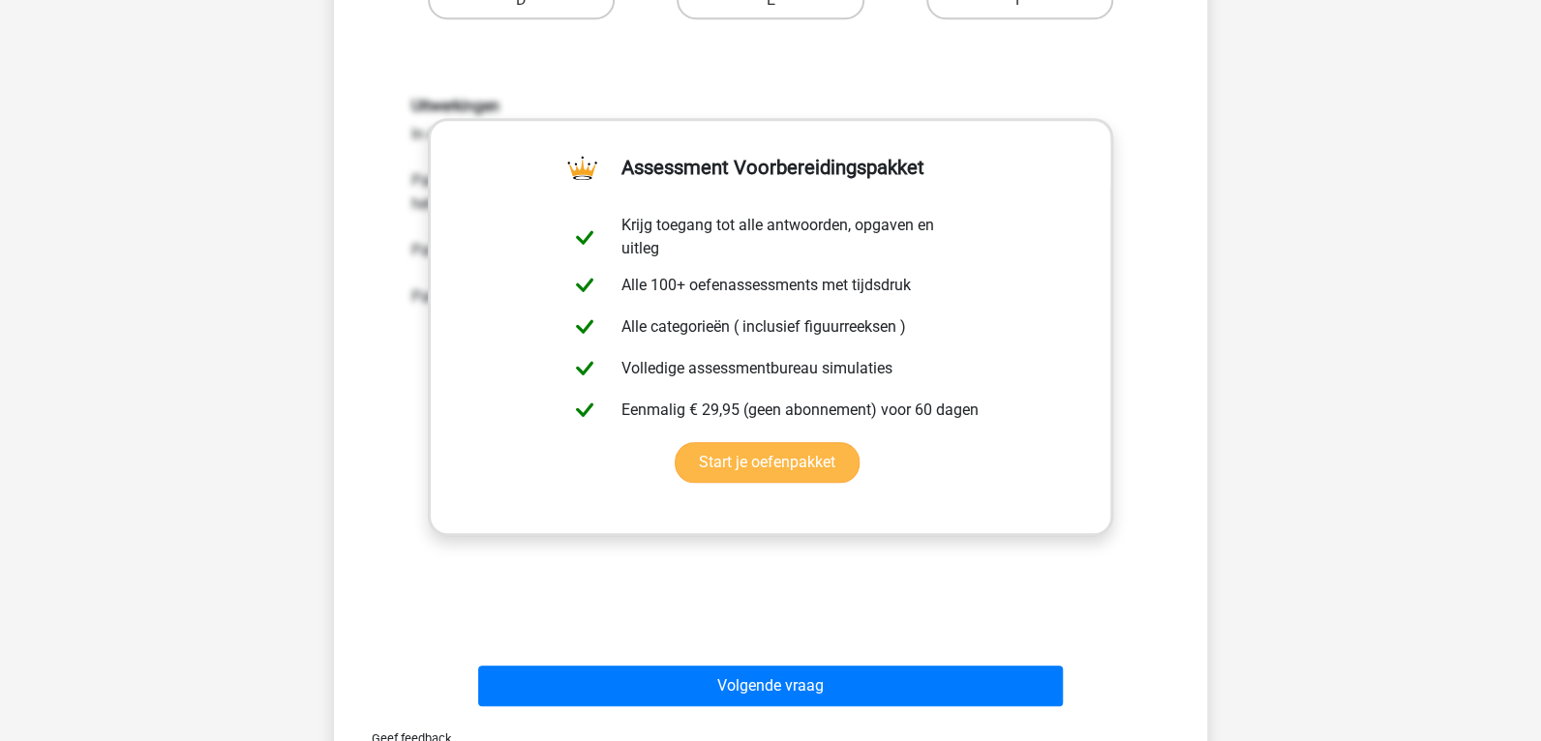
scroll to position [870, 0]
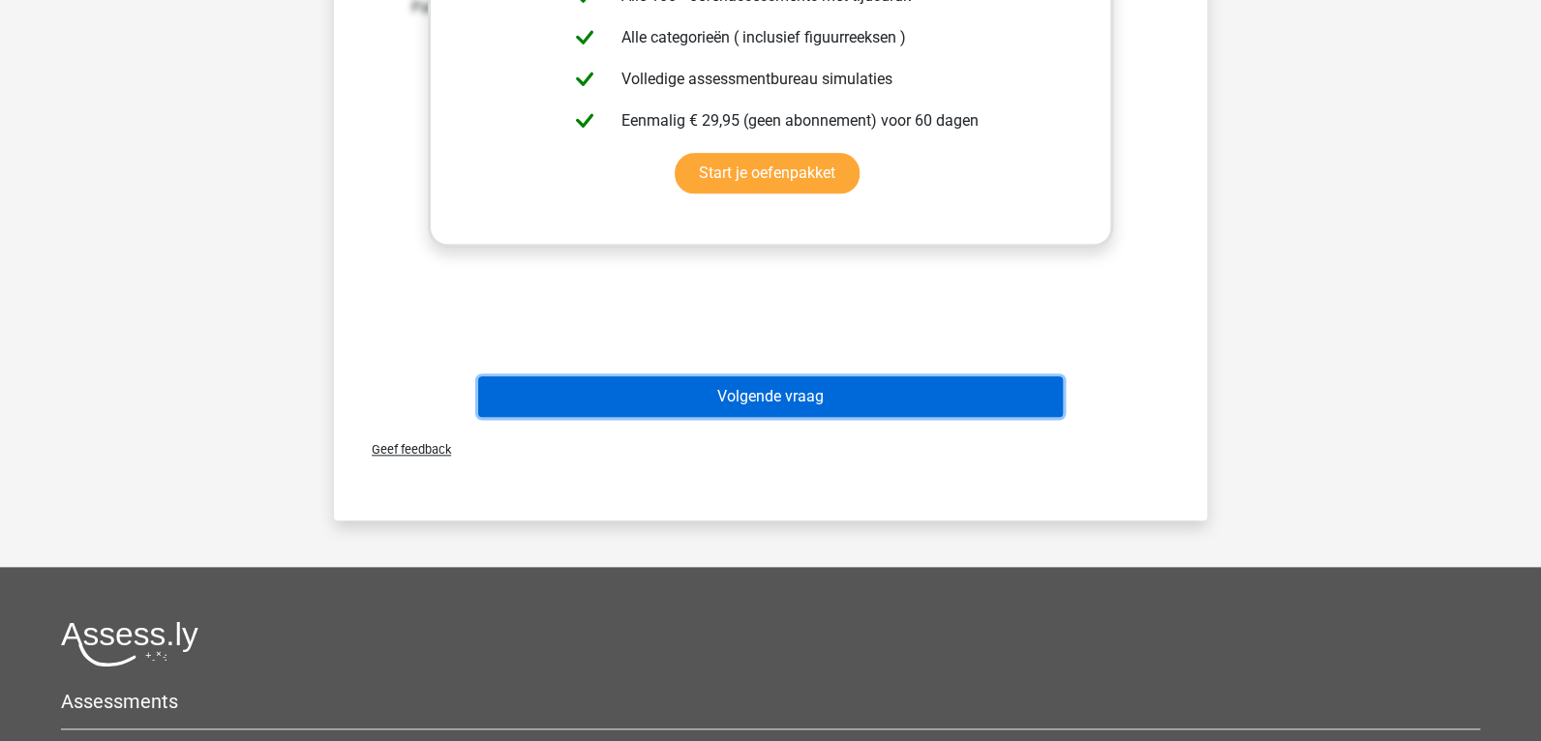
click at [693, 388] on button "Volgende vraag" at bounding box center [770, 396] width 585 height 41
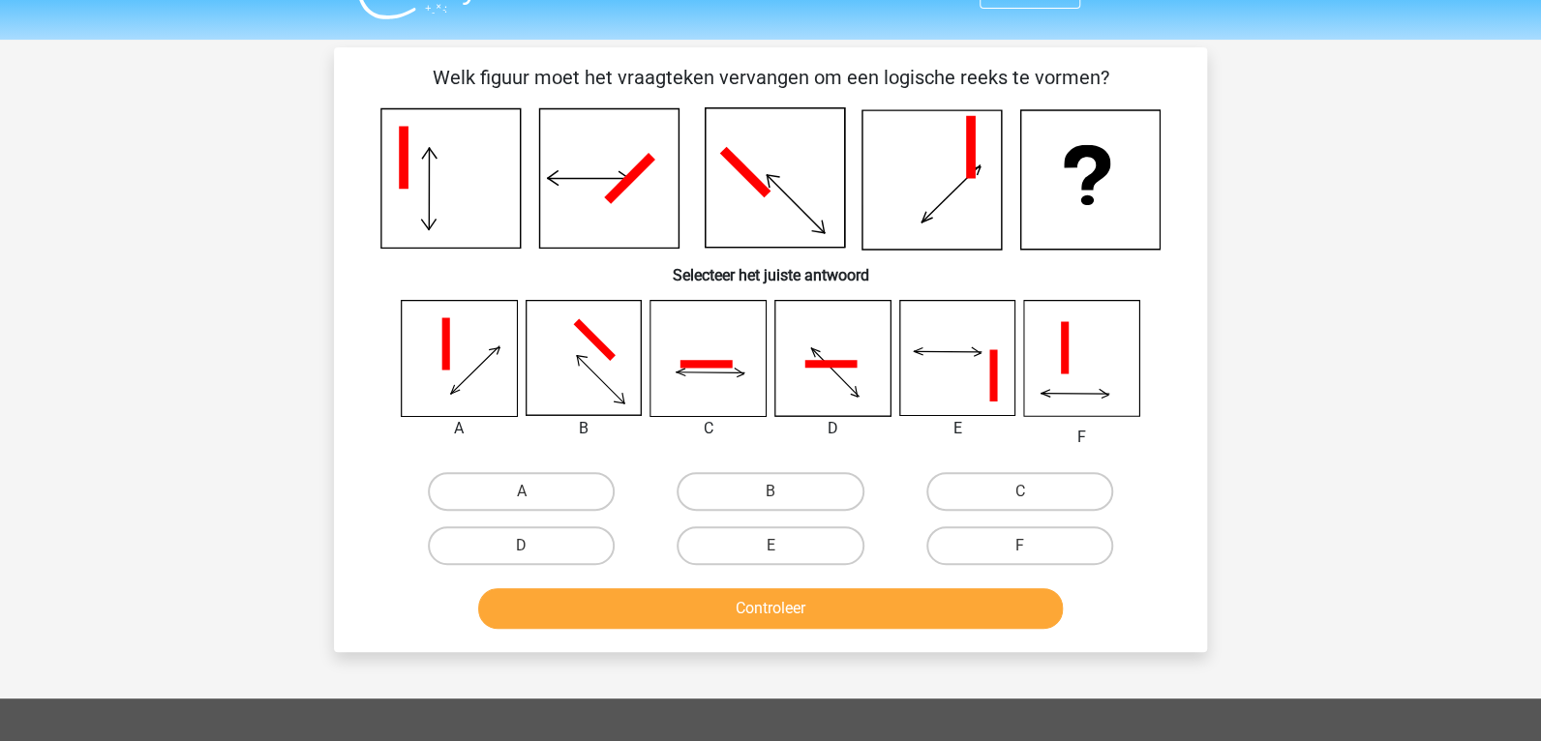
scroll to position [0, 0]
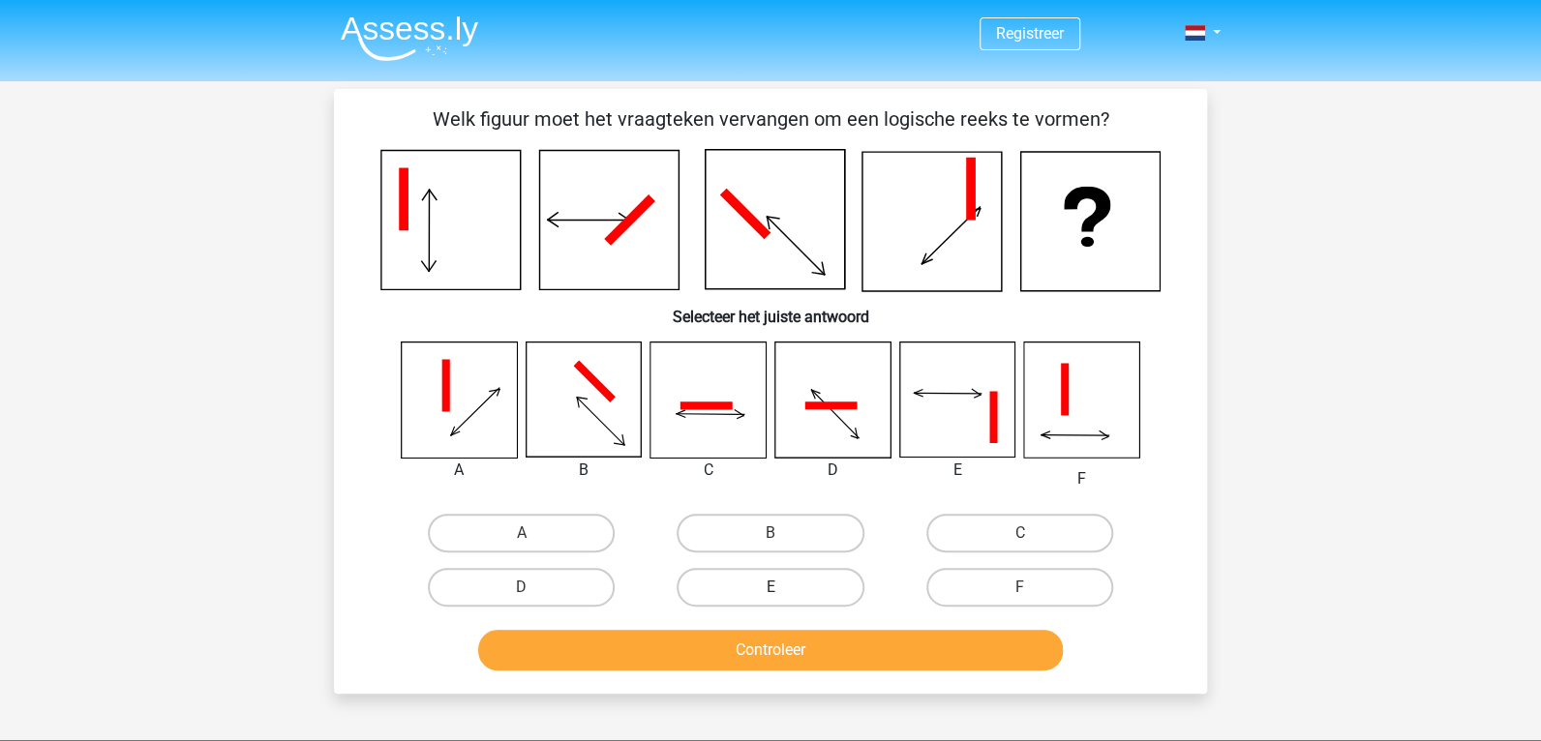
click at [764, 577] on label "E" at bounding box center [769, 587] width 187 height 39
click at [770, 587] on input "E" at bounding box center [776, 593] width 13 height 13
radio input "true"
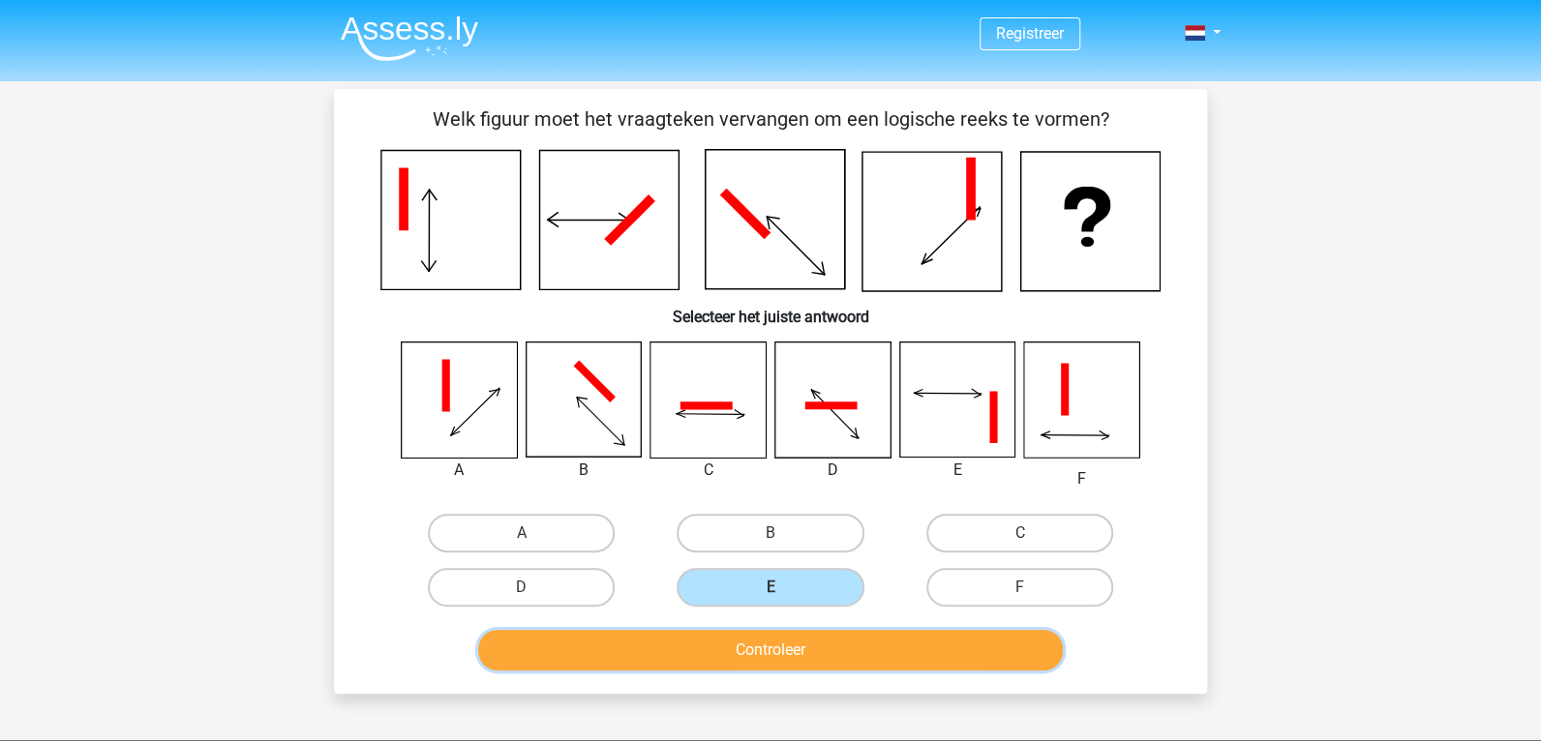
click at [748, 642] on button "Controleer" at bounding box center [770, 650] width 585 height 41
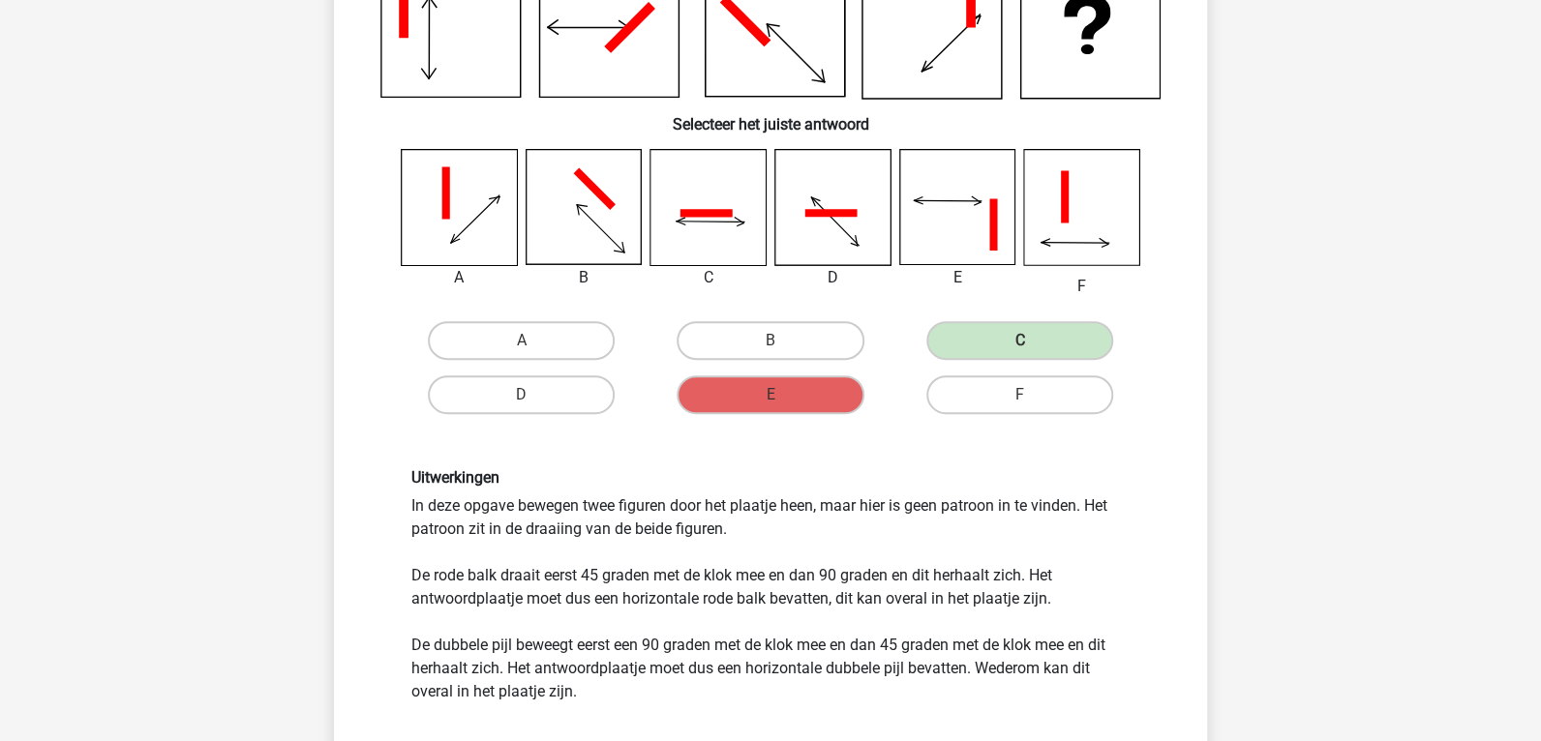
scroll to position [581, 0]
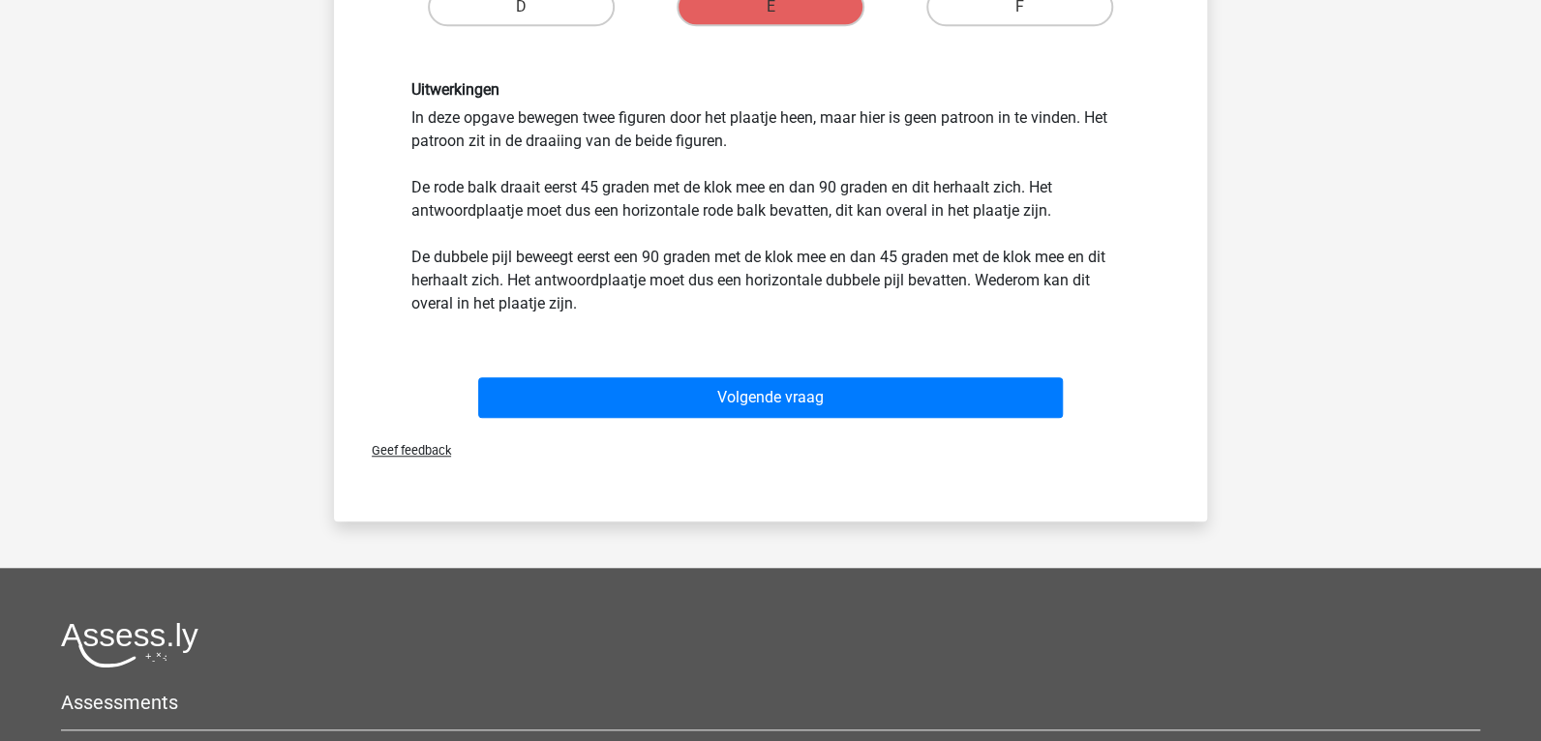
click at [862, 375] on div "Volgende vraag" at bounding box center [770, 394] width 811 height 64
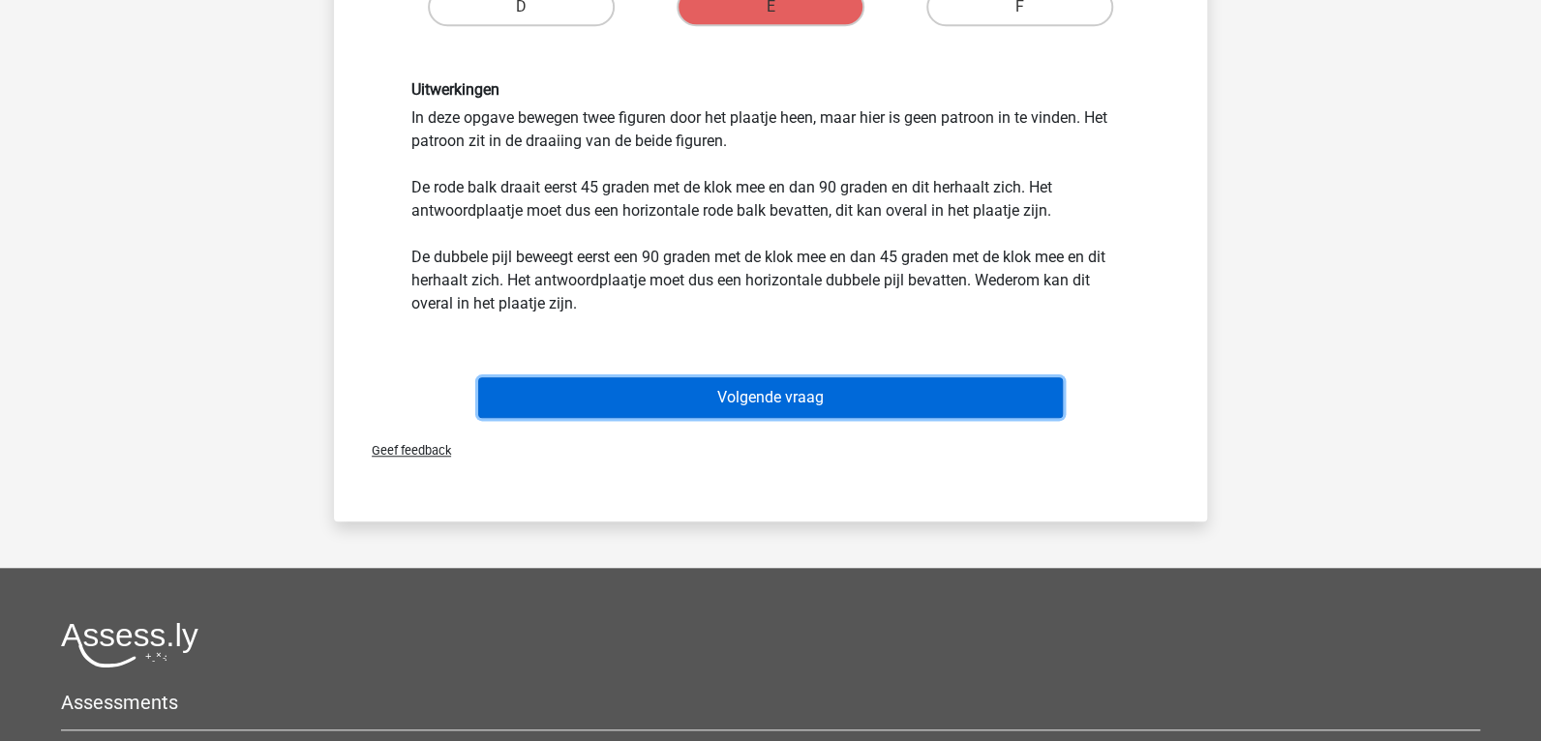
click at [855, 398] on button "Volgende vraag" at bounding box center [770, 397] width 585 height 41
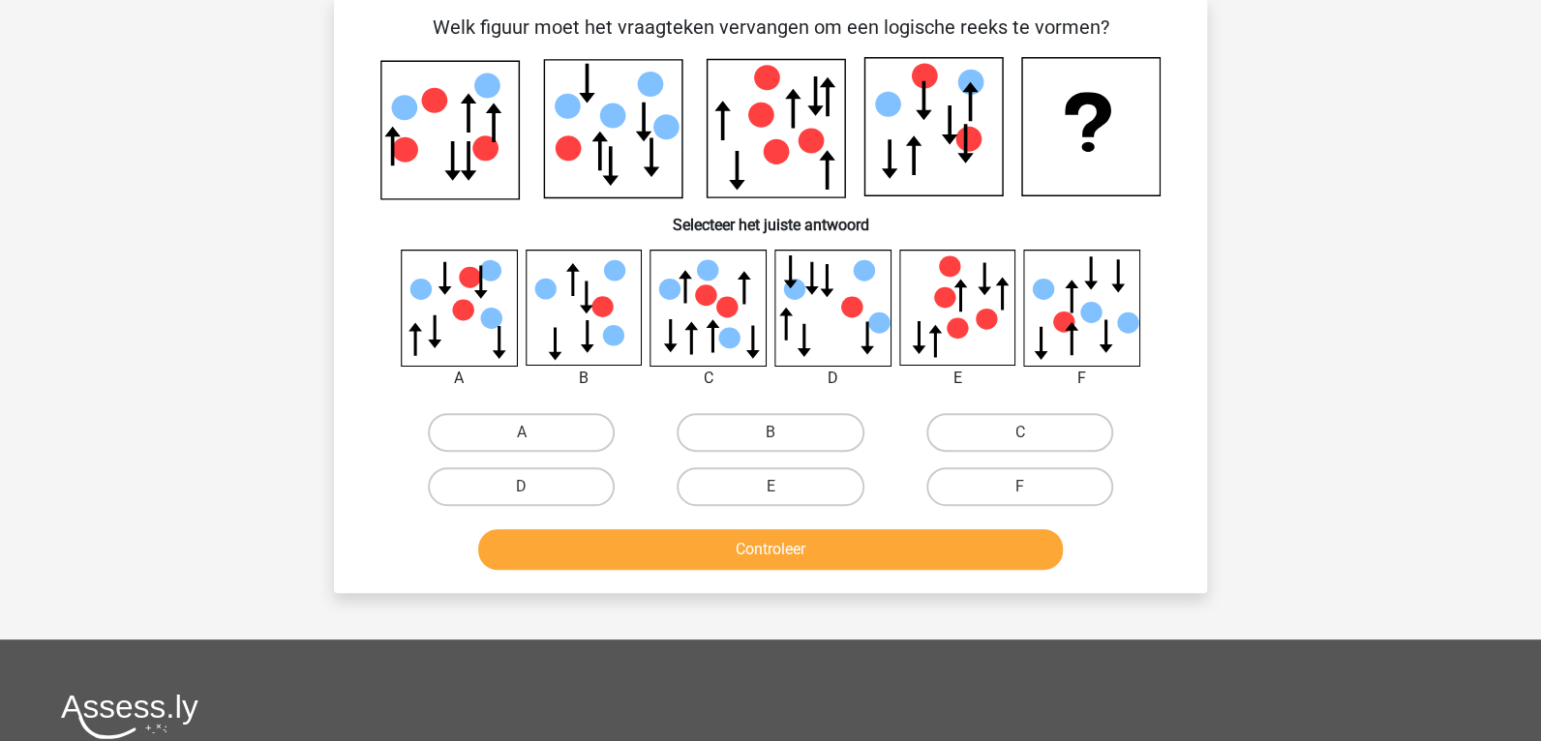
scroll to position [89, 0]
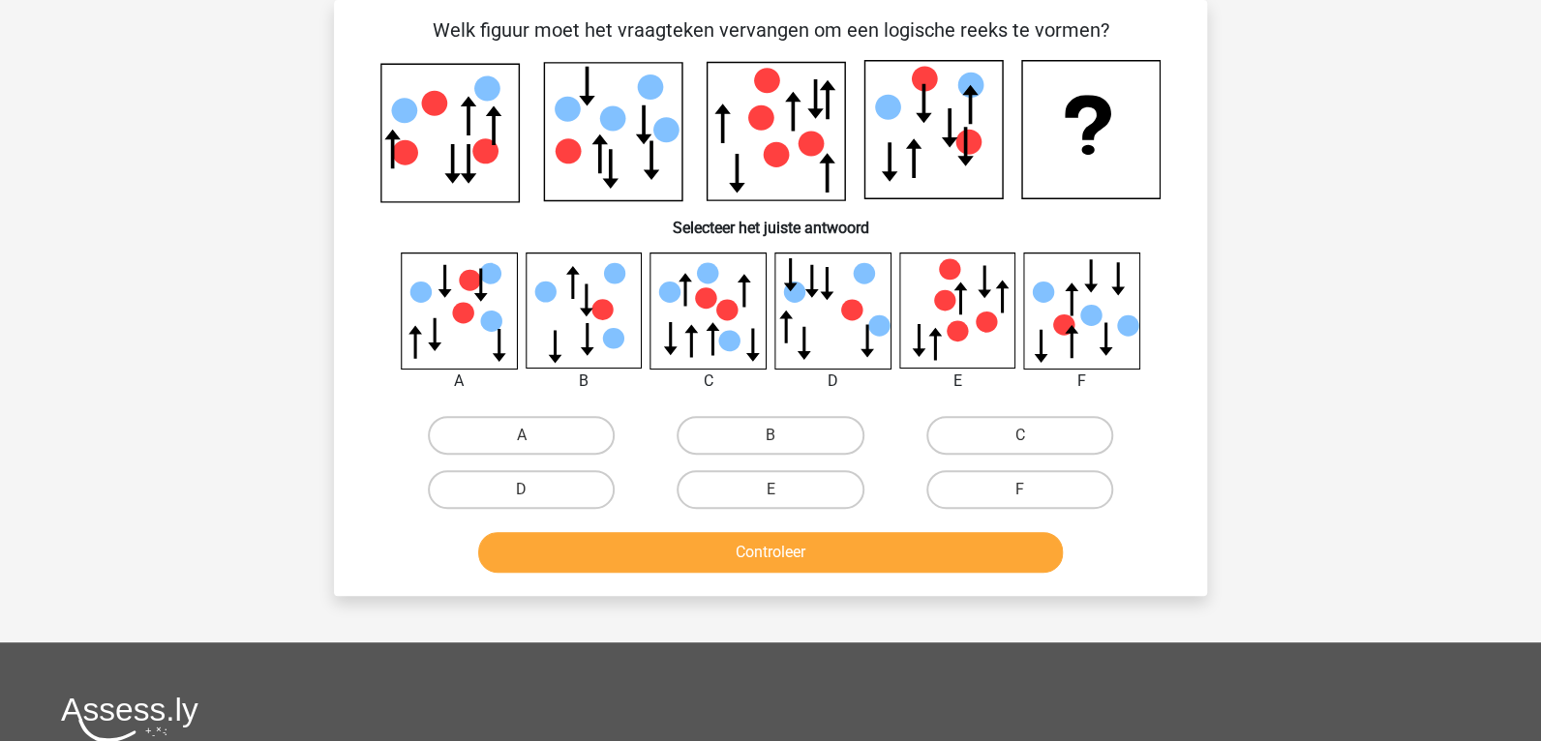
click at [782, 490] on input "E" at bounding box center [776, 496] width 13 height 13
radio input "true"
click at [775, 552] on button "Controleer" at bounding box center [770, 552] width 585 height 41
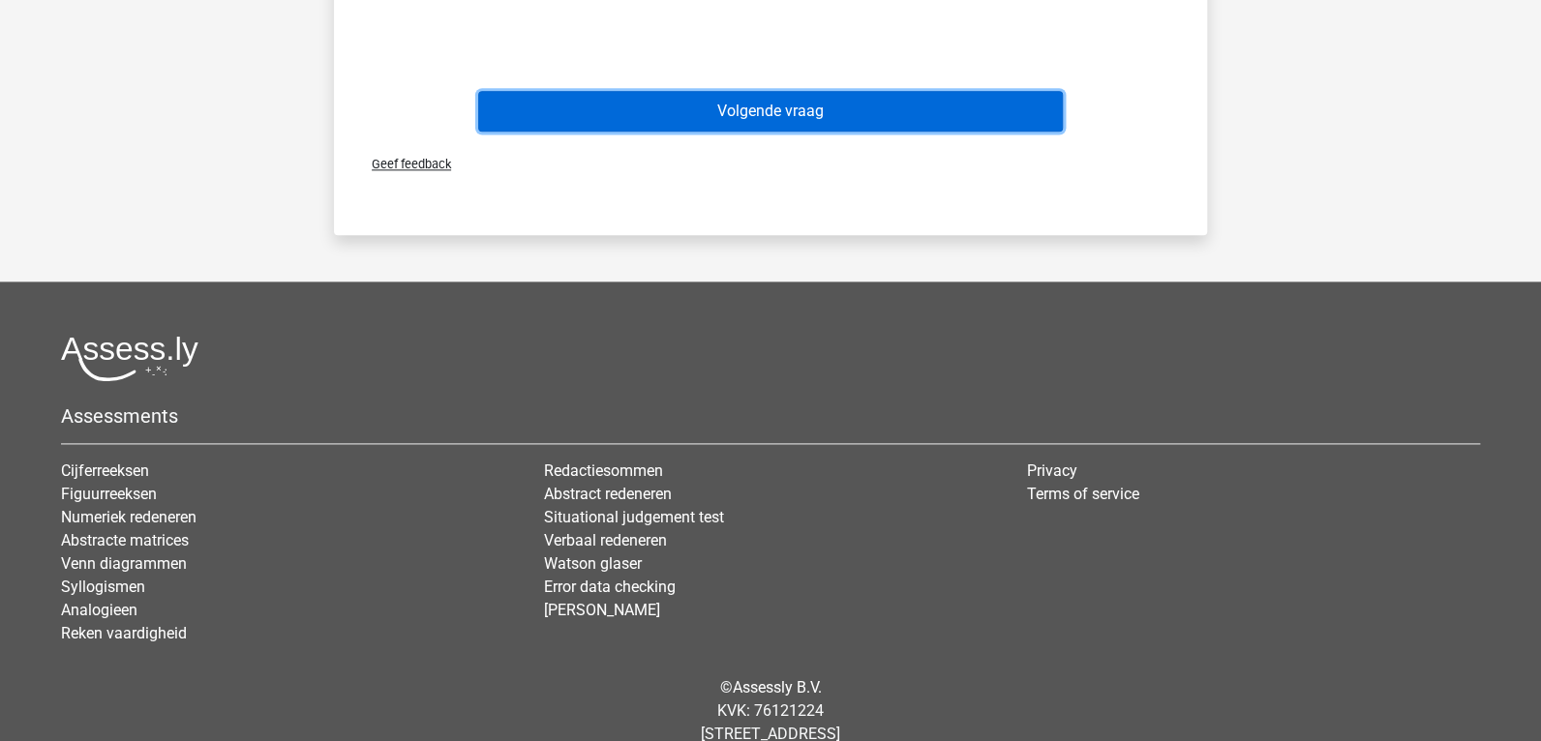
click at [730, 117] on button "Volgende vraag" at bounding box center [770, 111] width 585 height 41
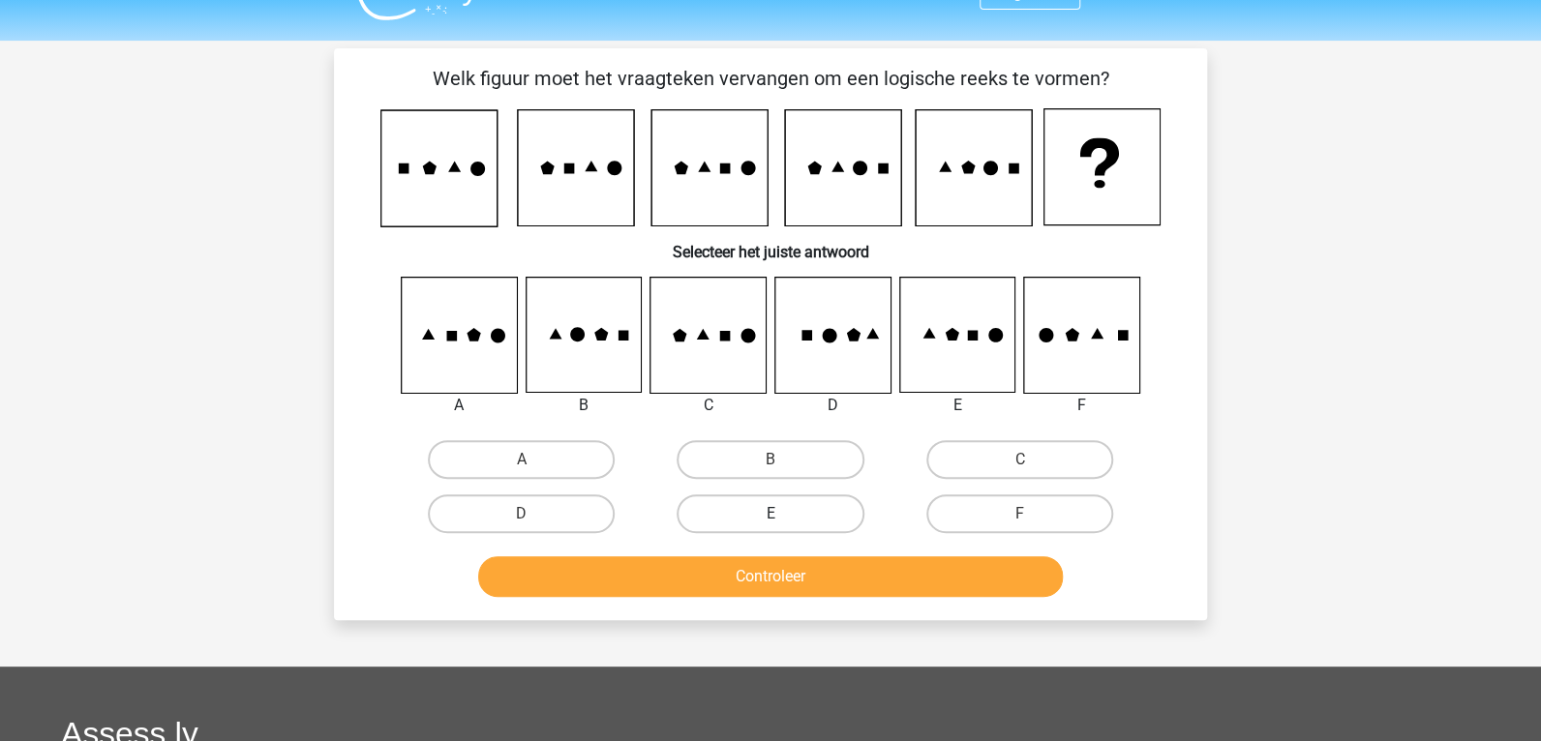
scroll to position [0, 0]
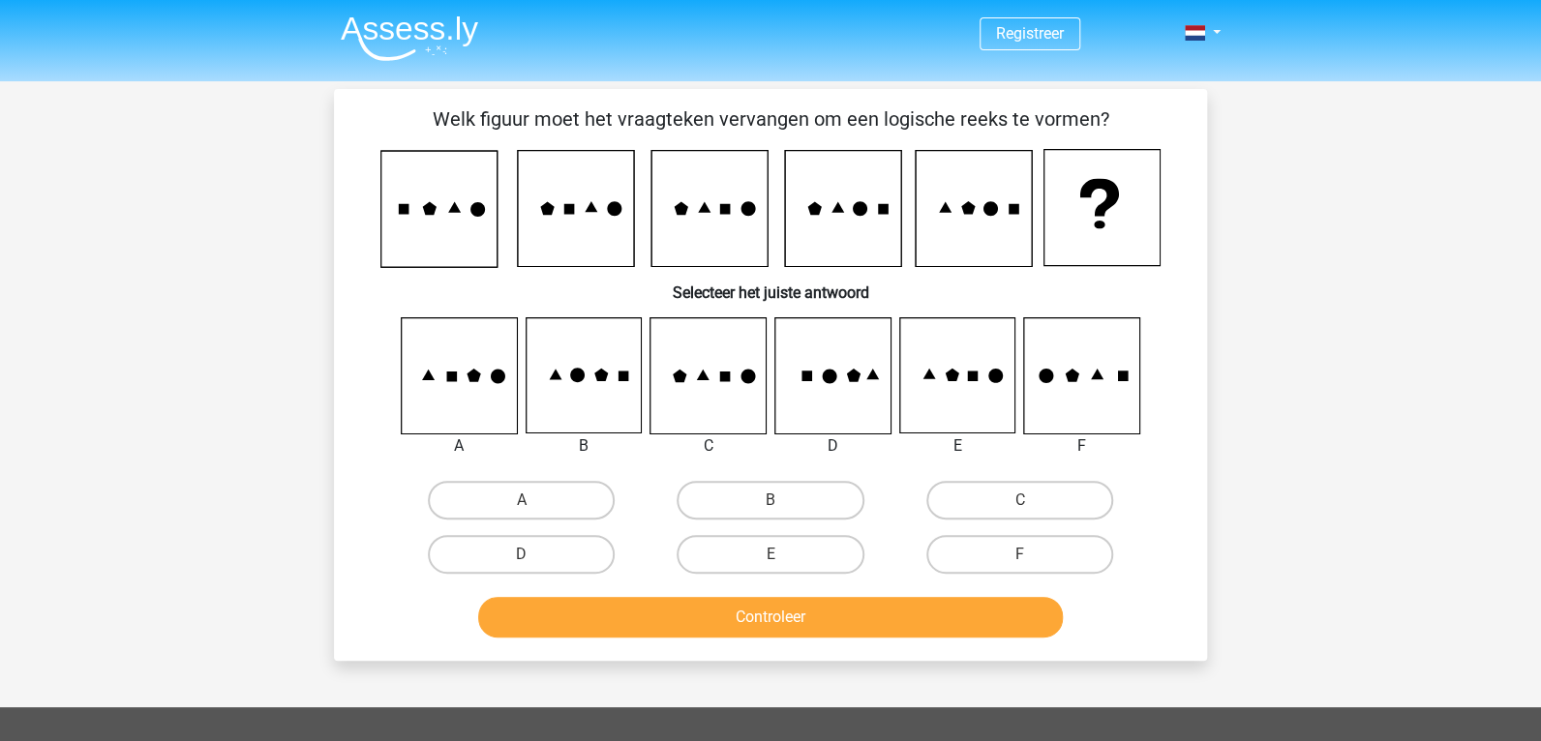
drag, startPoint x: 717, startPoint y: 553, endPoint x: 722, endPoint y: 640, distance: 87.2
click at [720, 586] on div "Welk figuur moet het vraagteken vervangen om een logische reeks te vormen? Sele…" at bounding box center [770, 375] width 857 height 540
drag, startPoint x: 723, startPoint y: 546, endPoint x: 717, endPoint y: 580, distance: 34.4
click at [723, 551] on label "E" at bounding box center [769, 554] width 187 height 39
click at [770, 554] on input "E" at bounding box center [776, 560] width 13 height 13
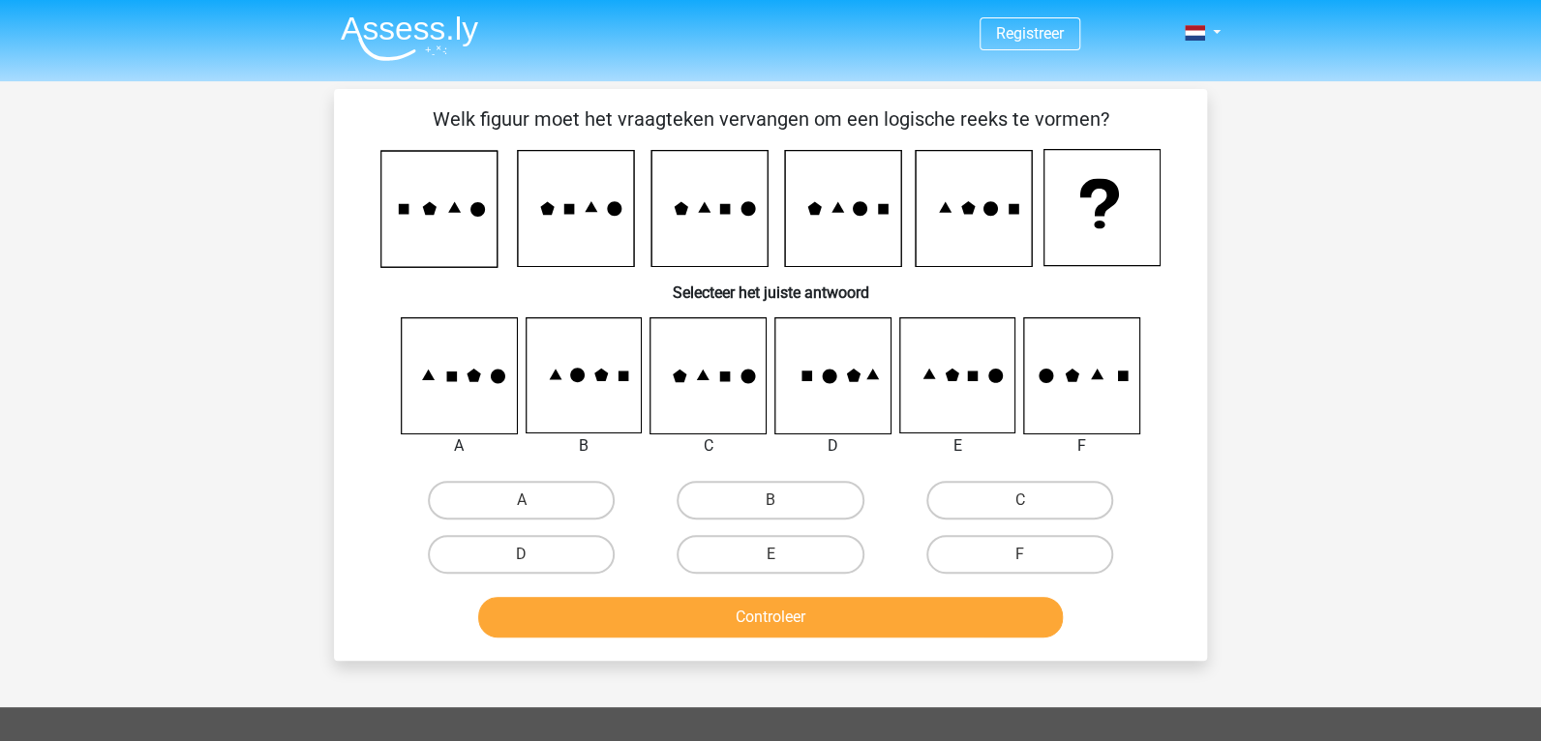
radio input "true"
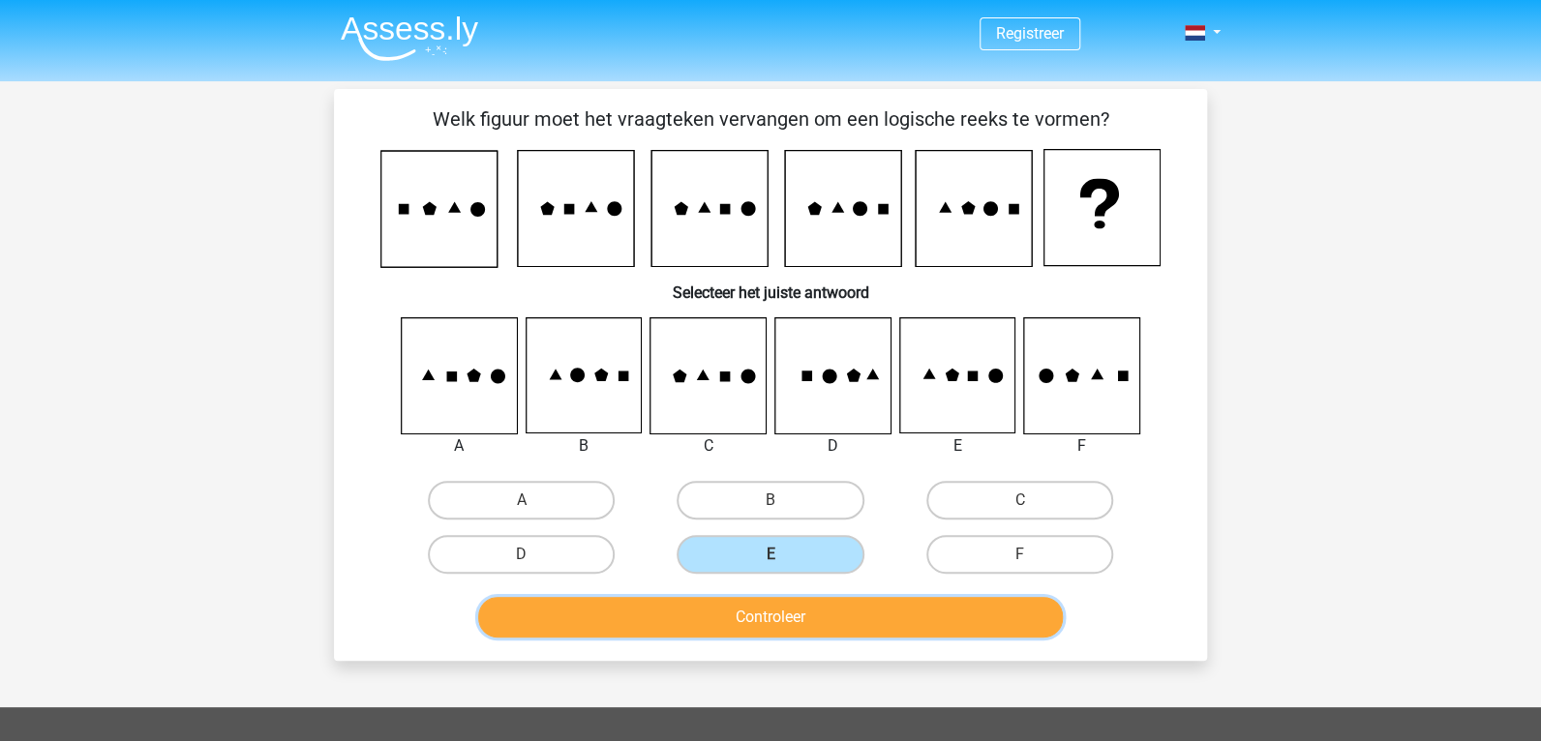
click at [713, 629] on button "Controleer" at bounding box center [770, 617] width 585 height 41
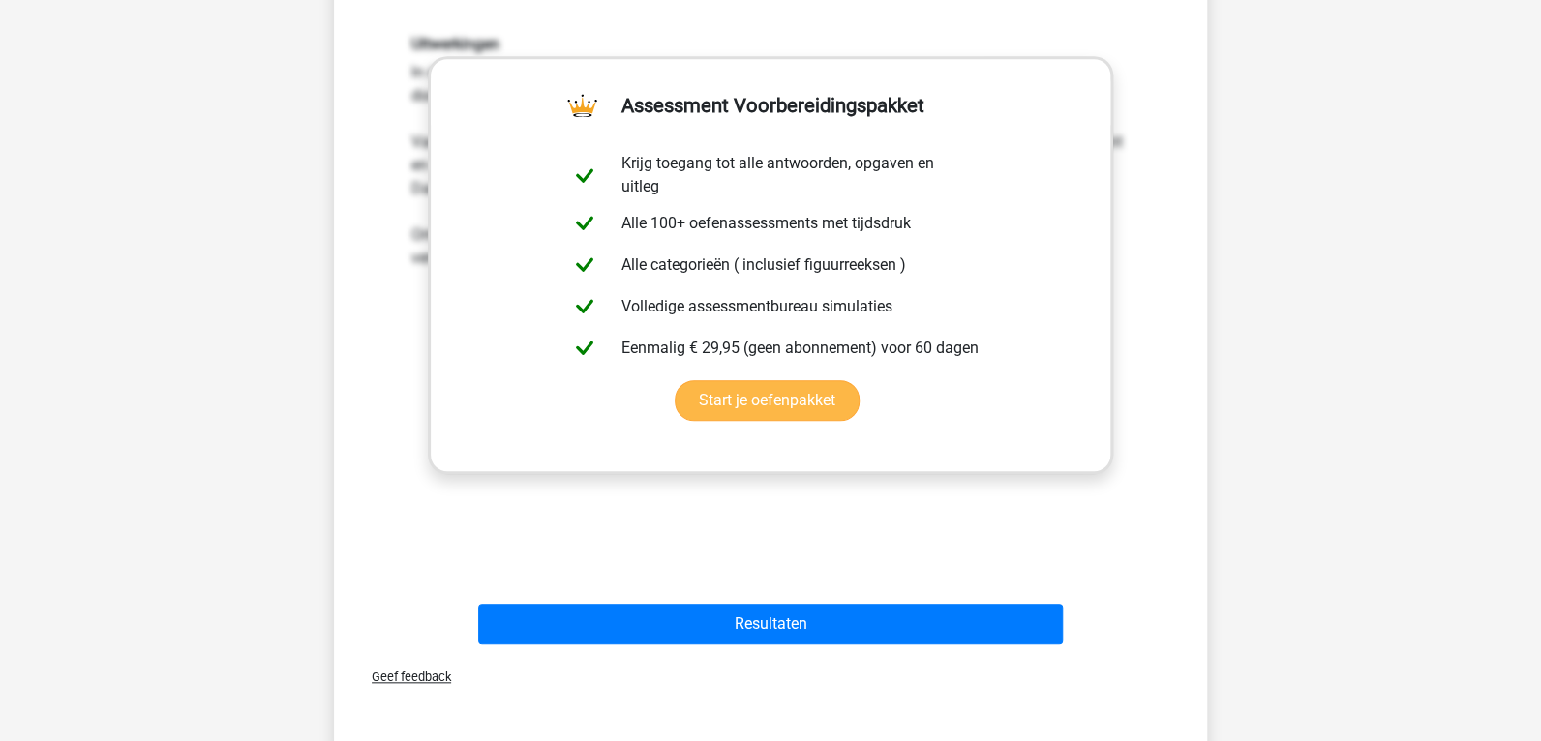
scroll to position [773, 0]
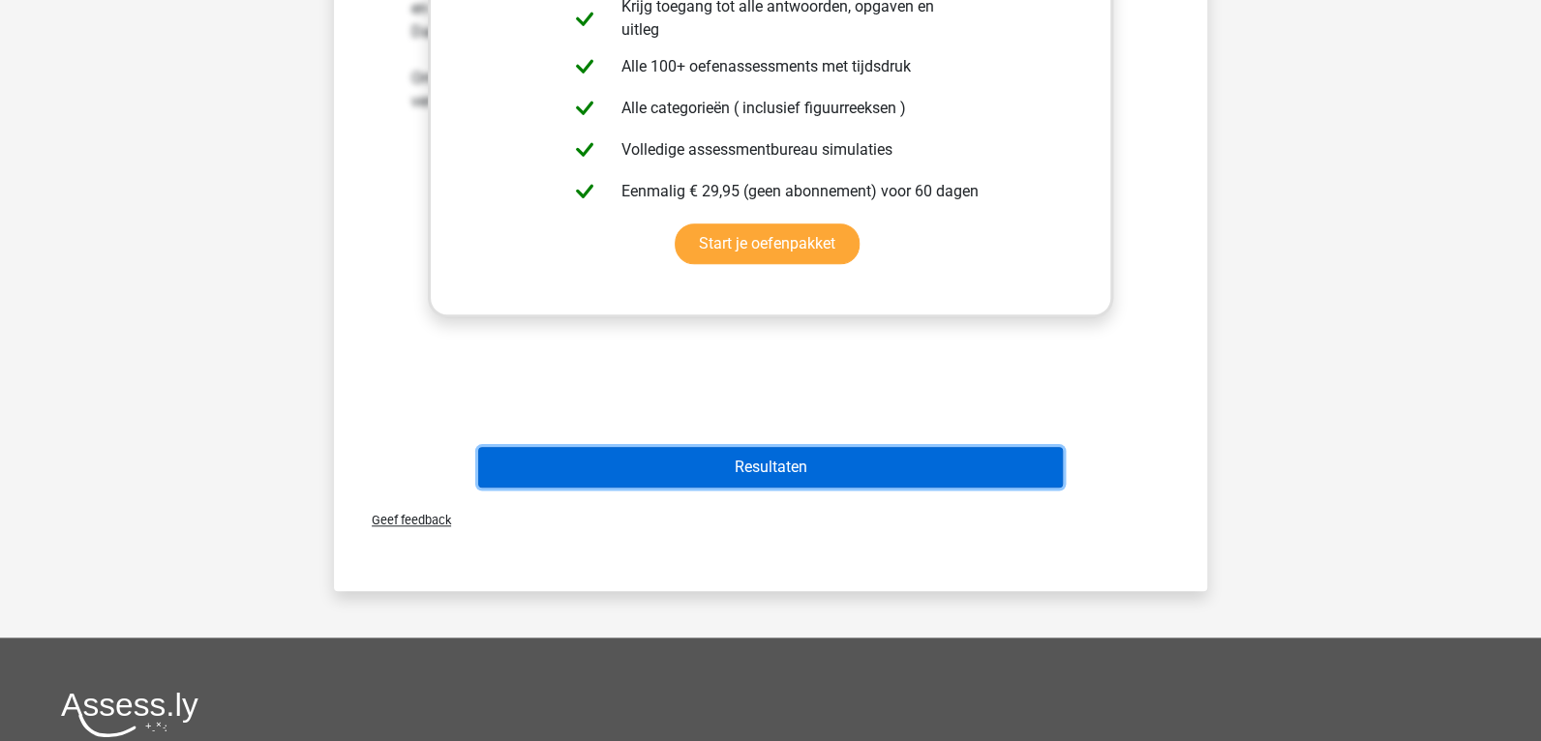
click at [780, 464] on button "Resultaten" at bounding box center [770, 467] width 585 height 41
